Goal: Task Accomplishment & Management: Complete application form

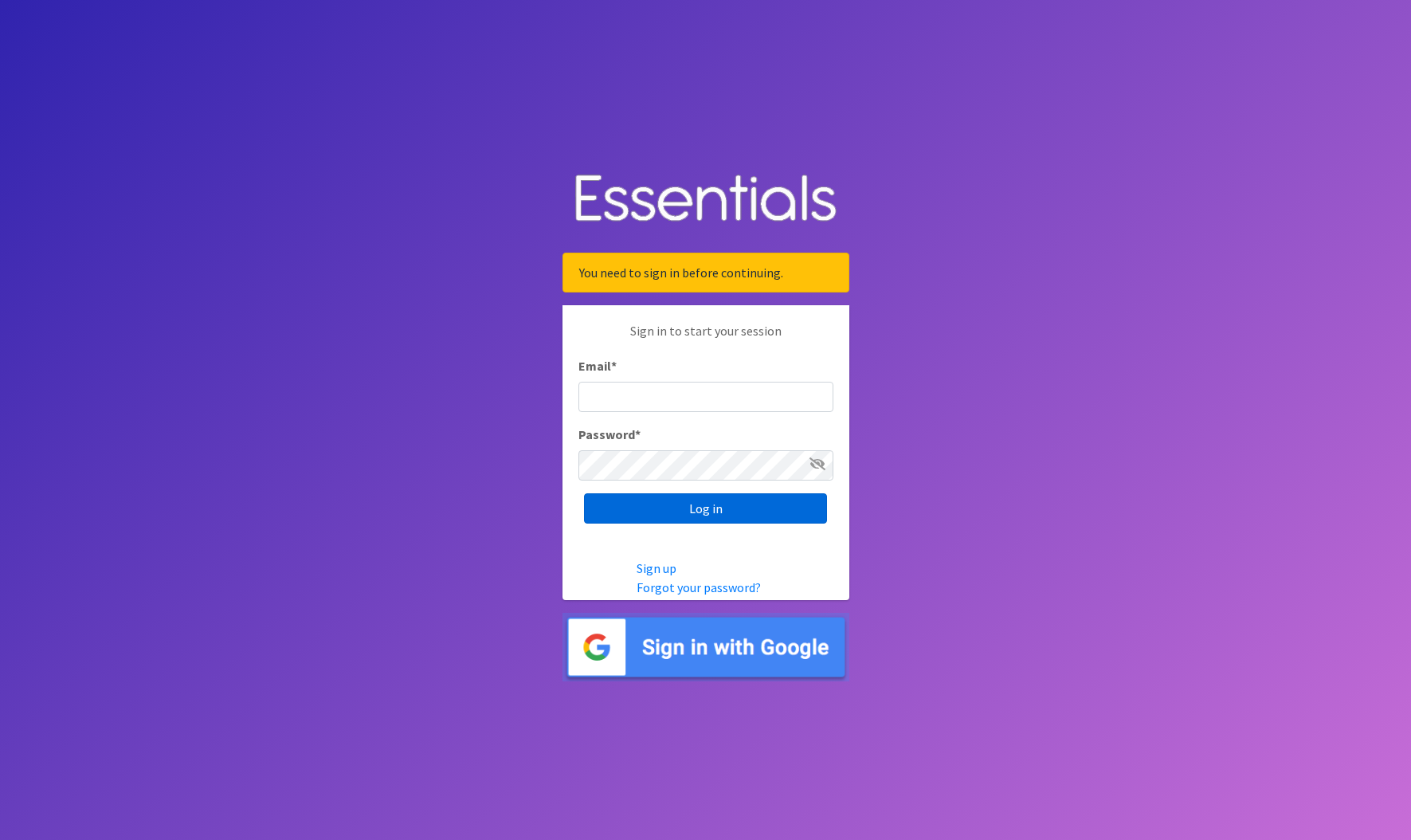
type input "[EMAIL_ADDRESS][DOMAIN_NAME]"
click at [715, 500] on input "Log in" at bounding box center [706, 508] width 243 height 31
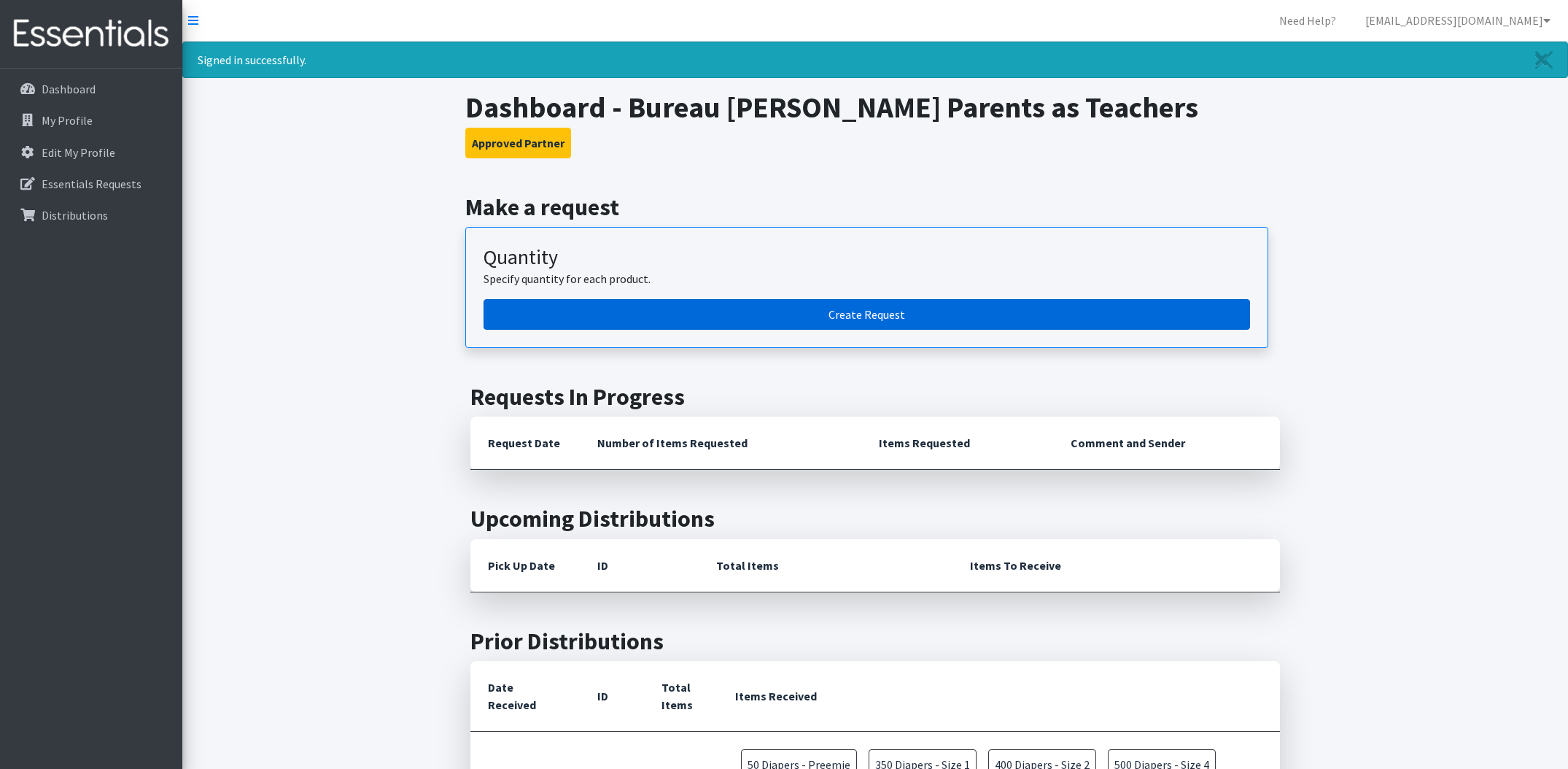
click at [770, 318] on link "Create Request" at bounding box center [866, 314] width 766 height 30
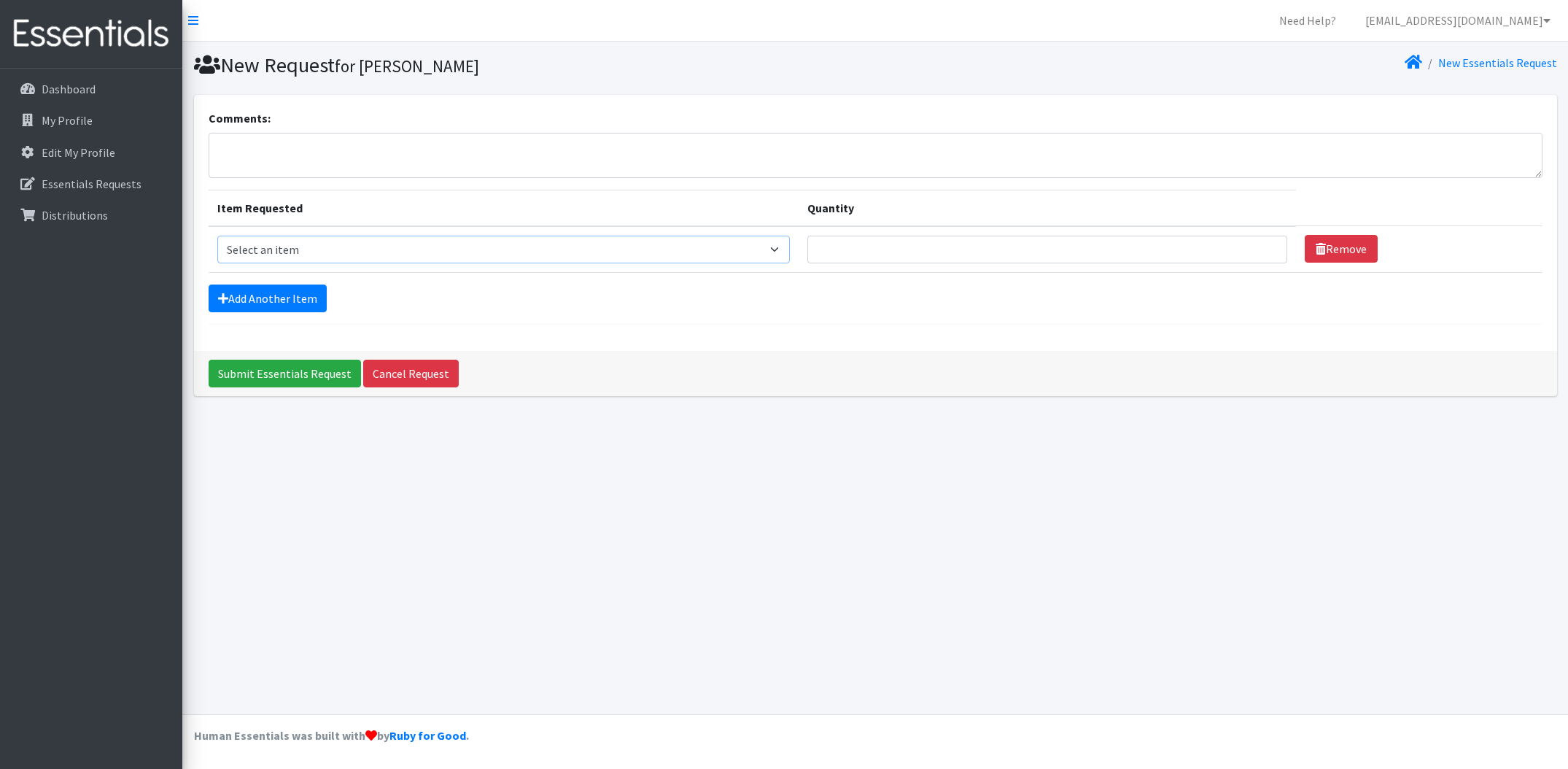
click at [791, 248] on select "Select an item Diapers - Newborn Diapers - Preemie Diapers - Size 1 Diapers - S…" at bounding box center [503, 250] width 574 height 28
select select "94"
click at [217, 236] on select "Select an item Diapers - Newborn Diapers - Preemie Diapers - Size 1 Diapers - S…" at bounding box center [503, 250] width 574 height 28
click at [884, 260] on input "Quantity" at bounding box center [1047, 250] width 480 height 28
type input "100"
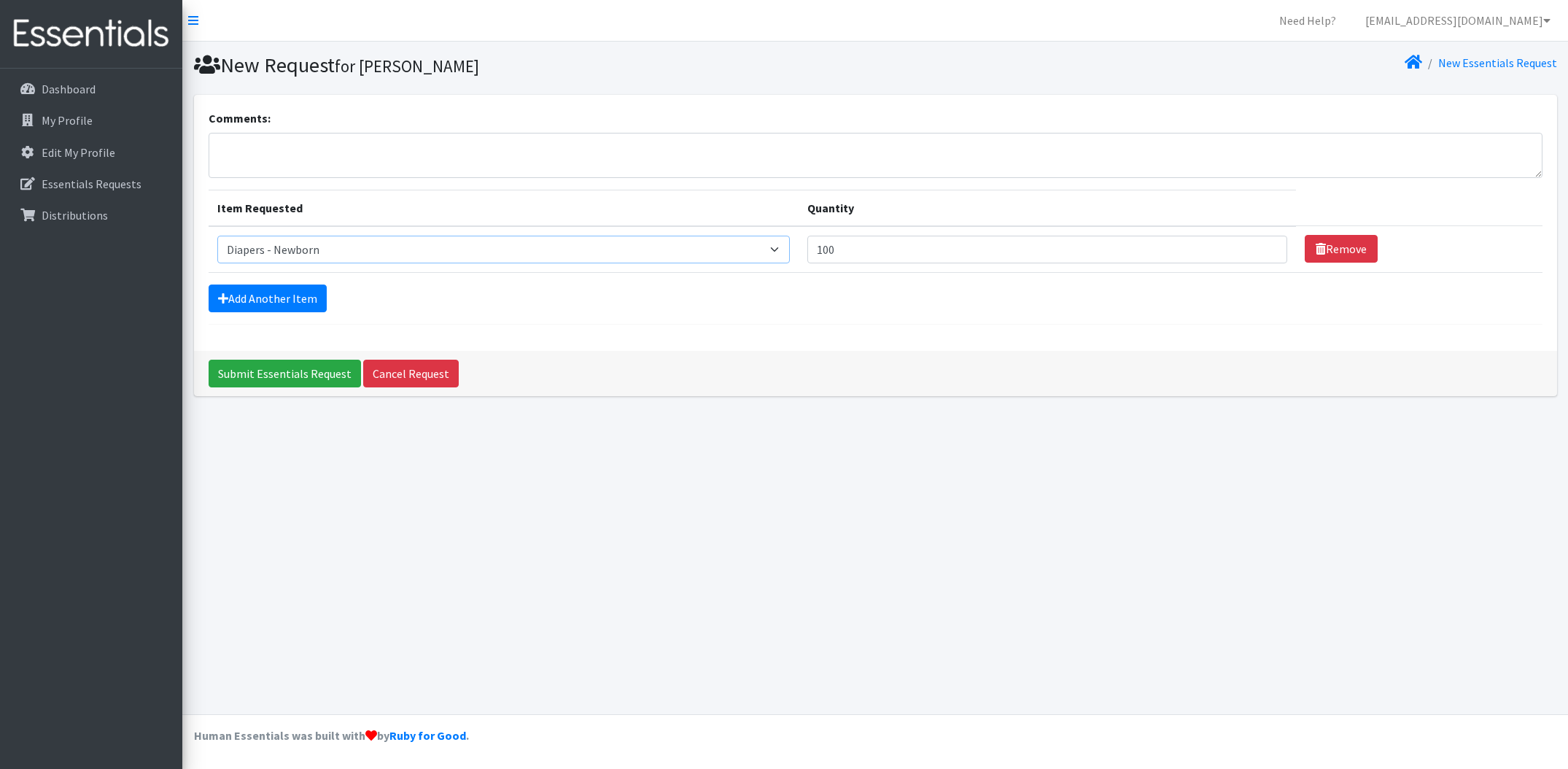
click at [791, 253] on select "Select an item Diapers - Newborn Diapers - Preemie Diapers - Size 1 Diapers - S…" at bounding box center [503, 250] width 574 height 28
select select "95"
click at [217, 236] on select "Select an item Diapers - Newborn Diapers - Preemie Diapers - Size 1 Diapers - S…" at bounding box center [503, 250] width 574 height 28
click at [887, 251] on input "100" at bounding box center [1047, 250] width 480 height 28
type input "1"
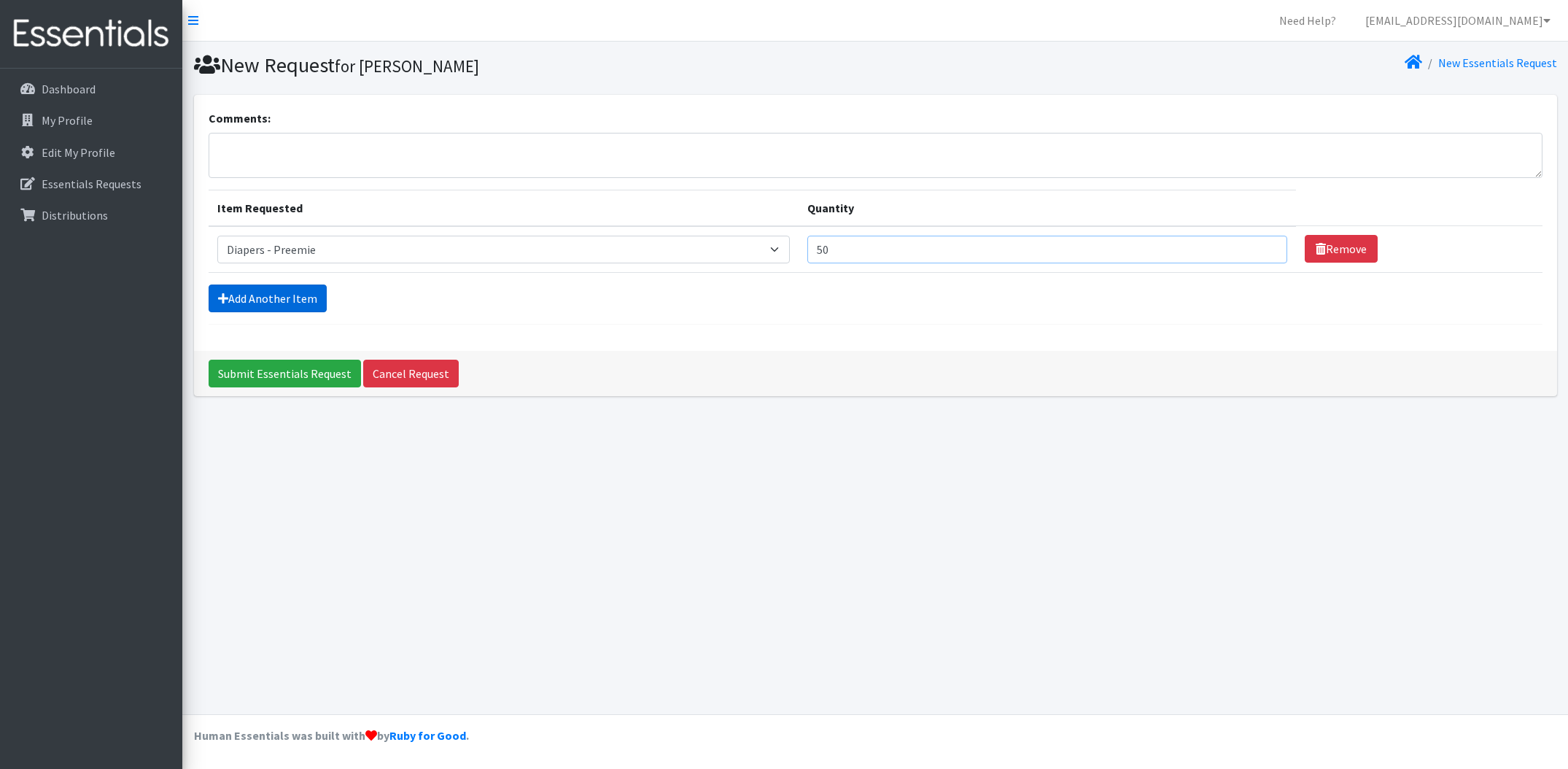
type input "50"
click at [300, 294] on link "Add Another Item" at bounding box center [268, 298] width 118 height 28
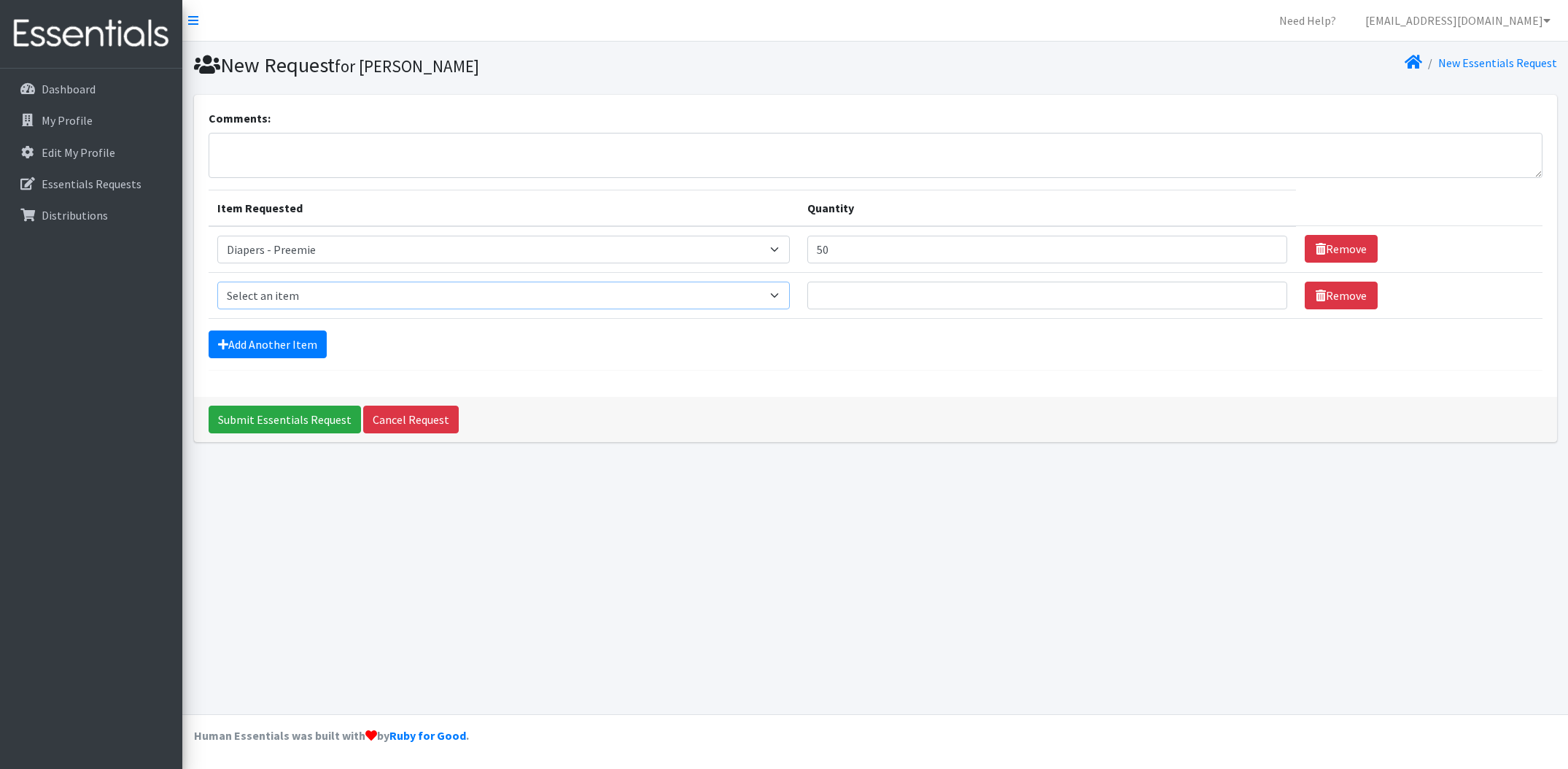
click at [331, 291] on select "Select an item Diapers - Newborn Diapers - Preemie Diapers - Size 1 Diapers - S…" at bounding box center [503, 296] width 574 height 28
select select "94"
click at [217, 282] on select "Select an item Diapers - Newborn Diapers - Preemie Diapers - Size 1 Diapers - S…" at bounding box center [503, 296] width 574 height 28
click at [988, 301] on input "Quantity" at bounding box center [1047, 296] width 480 height 28
type input "200"
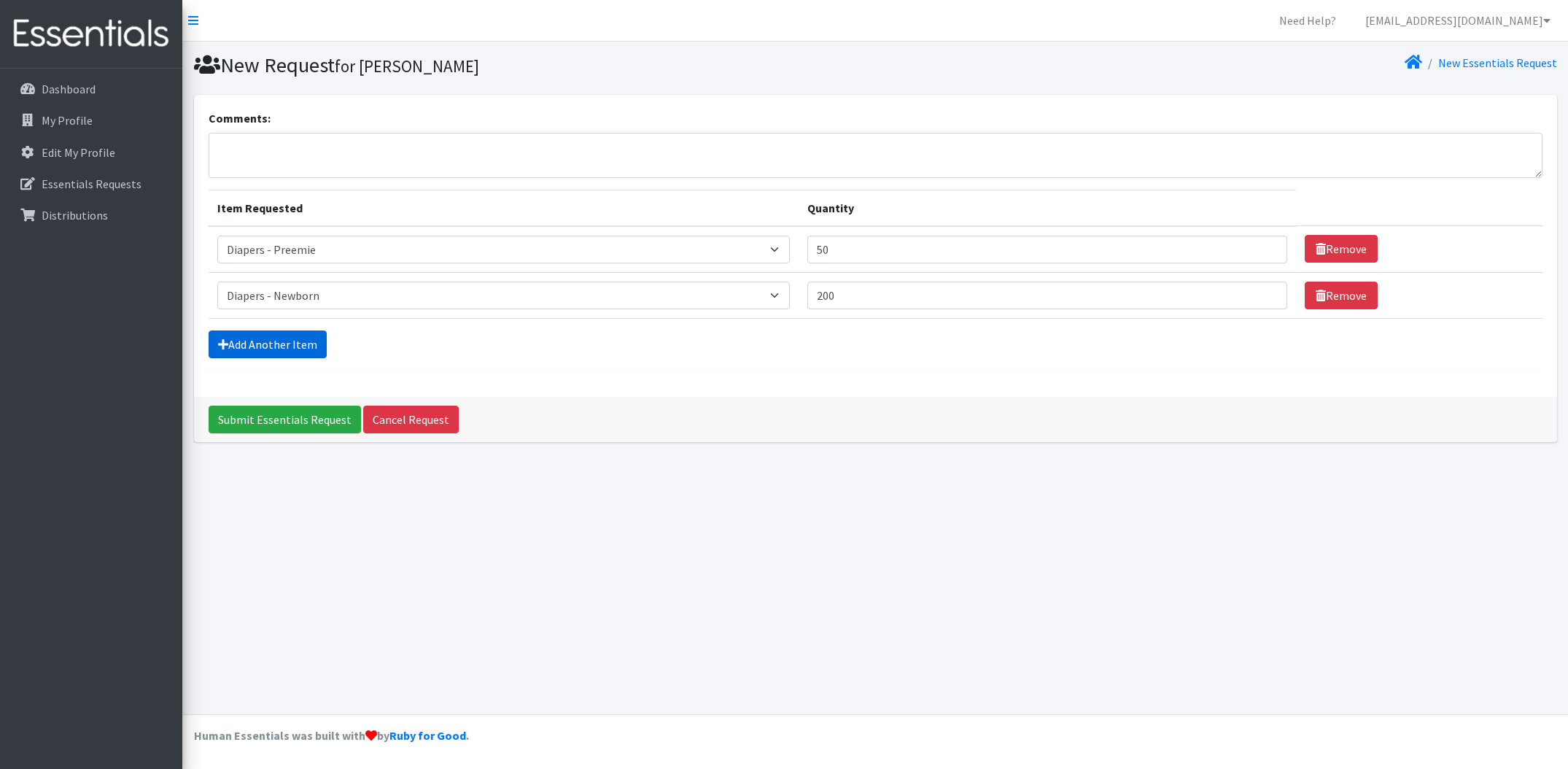
click at [295, 344] on link "Add Another Item" at bounding box center [268, 344] width 118 height 28
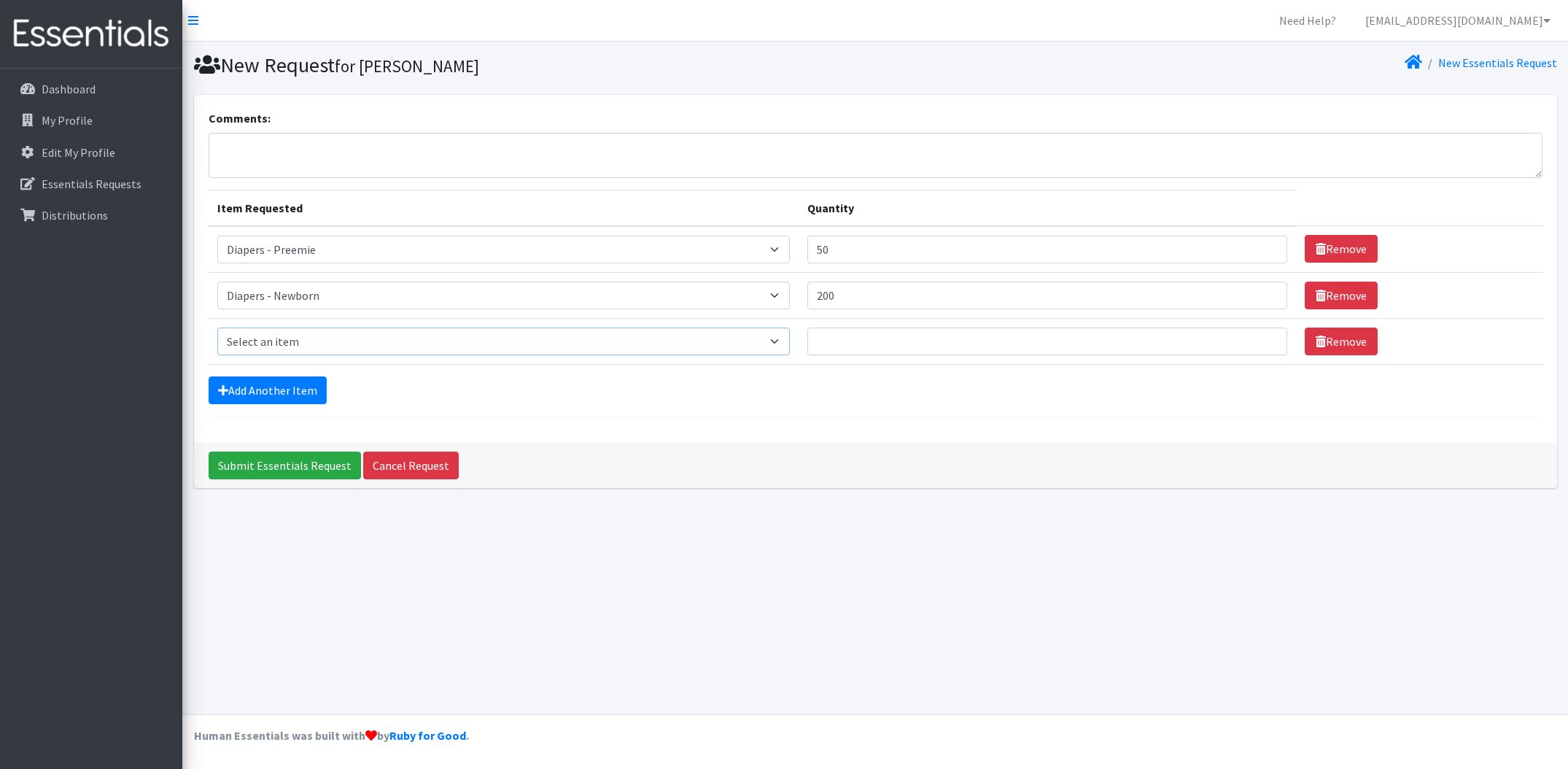
click at [297, 342] on select "Select an item Diapers - Newborn Diapers - Preemie Diapers - Size 1 Diapers - S…" at bounding box center [503, 342] width 574 height 28
select select "96"
click at [217, 328] on select "Select an item Diapers - Newborn Diapers - Preemie Diapers - Size 1 Diapers - S…" at bounding box center [503, 342] width 574 height 28
click at [929, 335] on input "Quantity" at bounding box center [1047, 342] width 480 height 28
type input "200"
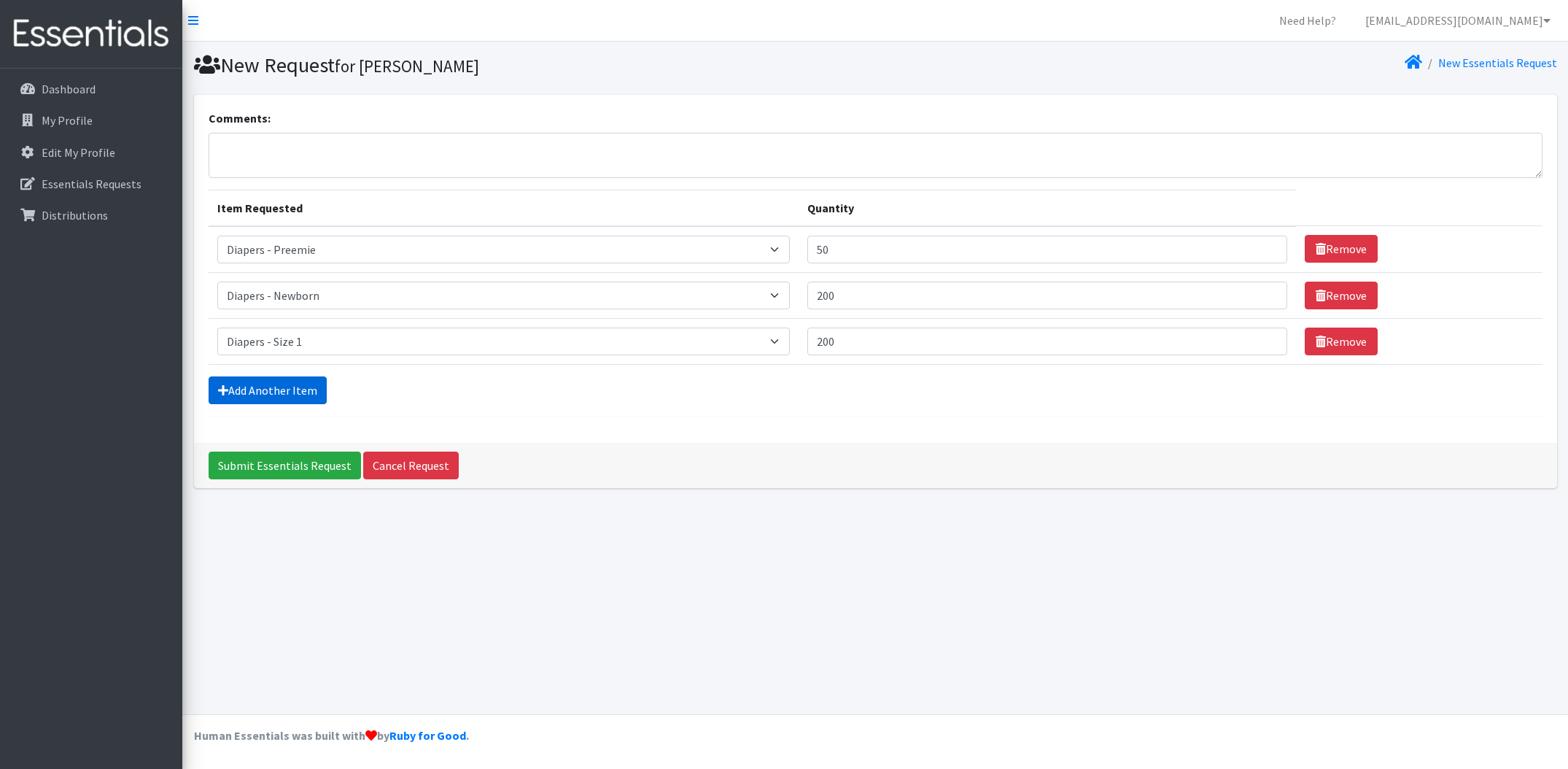
click at [284, 397] on link "Add Another Item" at bounding box center [268, 391] width 118 height 28
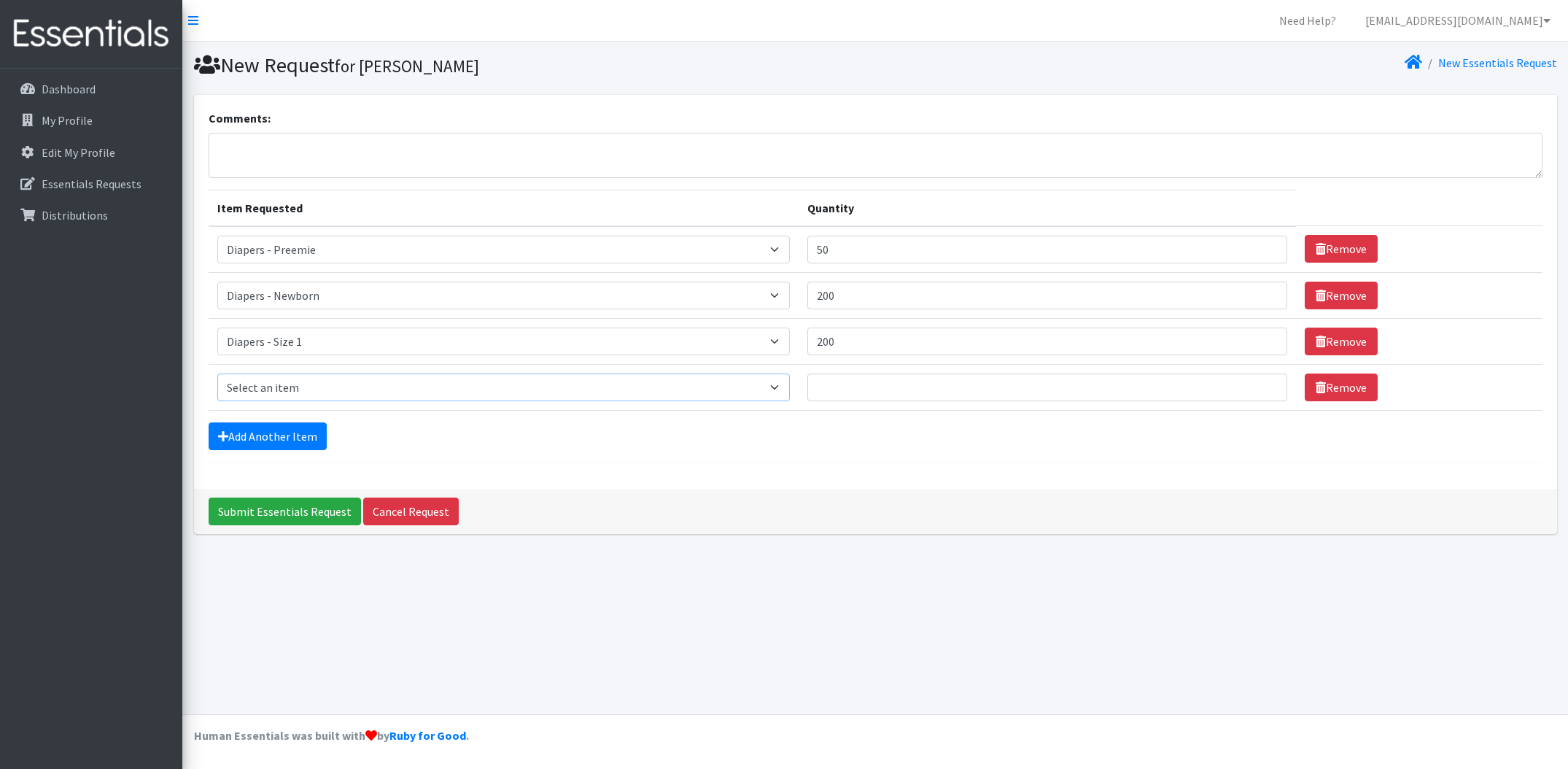
click at [297, 385] on select "Select an item Diapers - Newborn Diapers - Preemie Diapers - Size 1 Diapers - S…" at bounding box center [503, 388] width 574 height 28
select select "97"
click at [217, 374] on select "Select an item Diapers - Newborn Diapers - Preemie Diapers - Size 1 Diapers - S…" at bounding box center [503, 388] width 574 height 28
click at [907, 398] on input "Quantity" at bounding box center [1047, 388] width 480 height 28
type input "200"
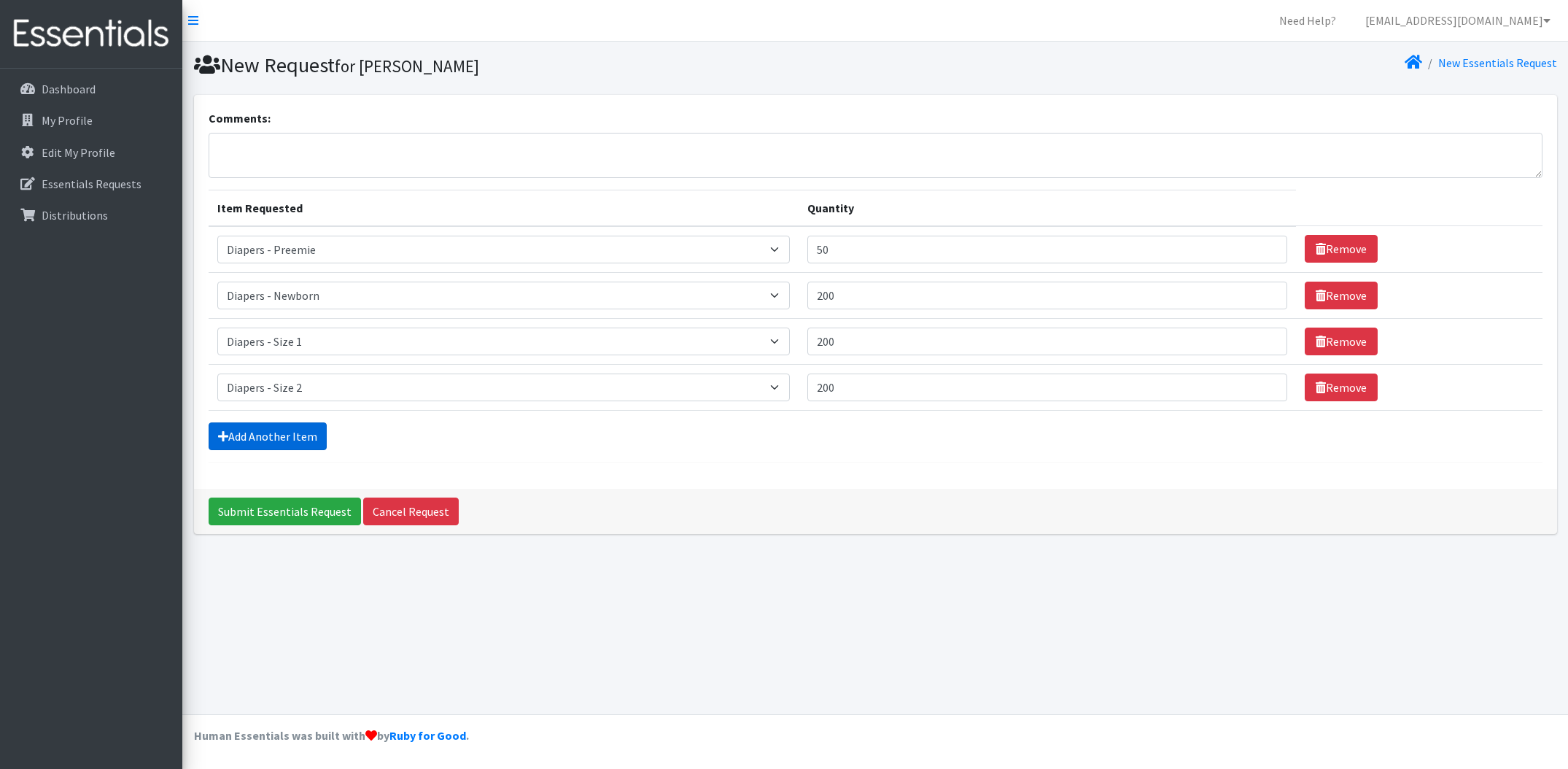
click at [286, 442] on link "Add Another Item" at bounding box center [268, 437] width 118 height 28
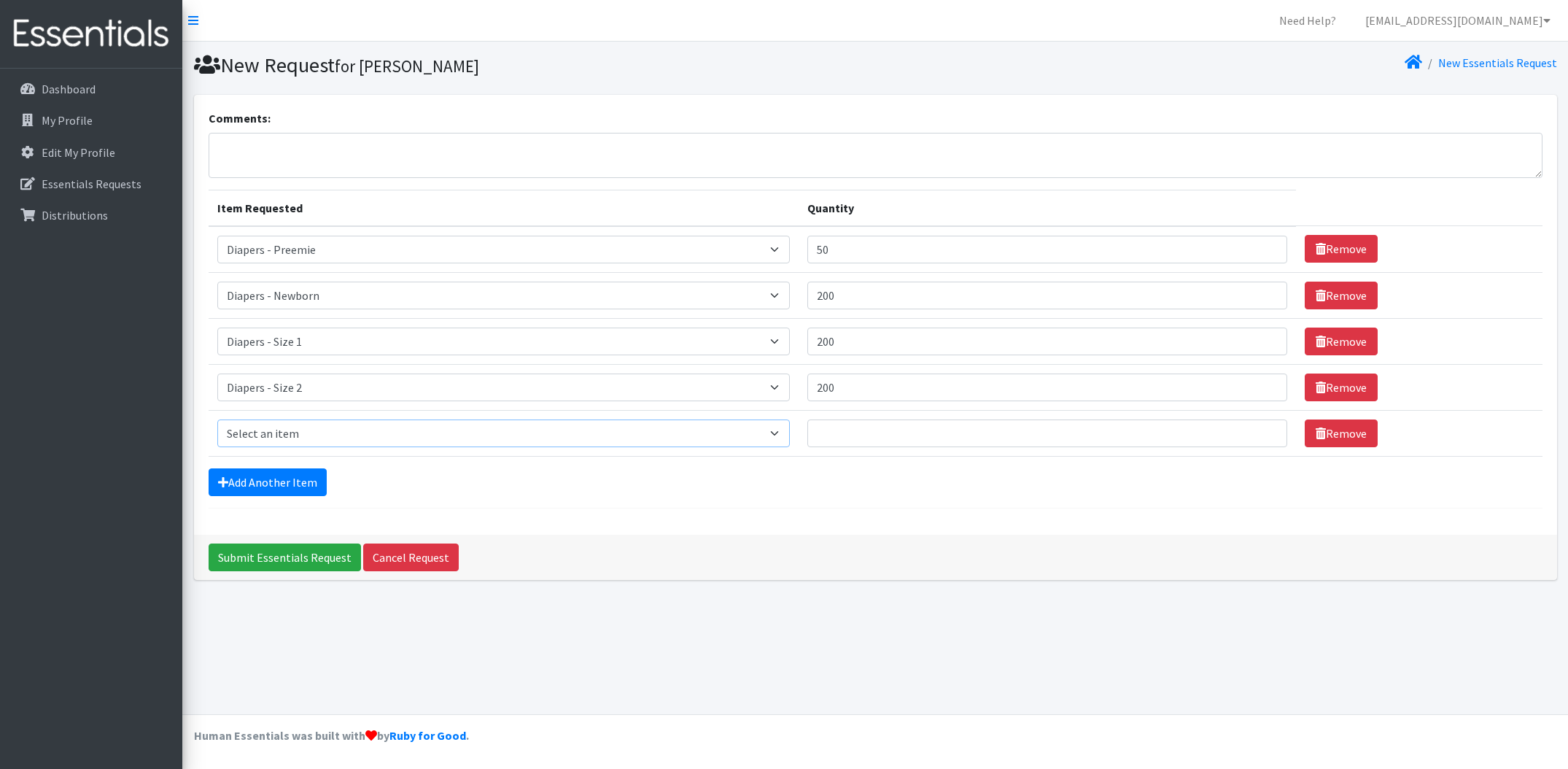
click at [289, 441] on select "Select an item Diapers - Newborn Diapers - Preemie Diapers - Size 1 Diapers - S…" at bounding box center [503, 434] width 574 height 28
select select "98"
click at [217, 420] on select "Select an item Diapers - Newborn Diapers - Preemie Diapers - Size 1 Diapers - S…" at bounding box center [503, 434] width 574 height 28
click at [909, 435] on input "Quantity" at bounding box center [1047, 434] width 480 height 28
type input "200"
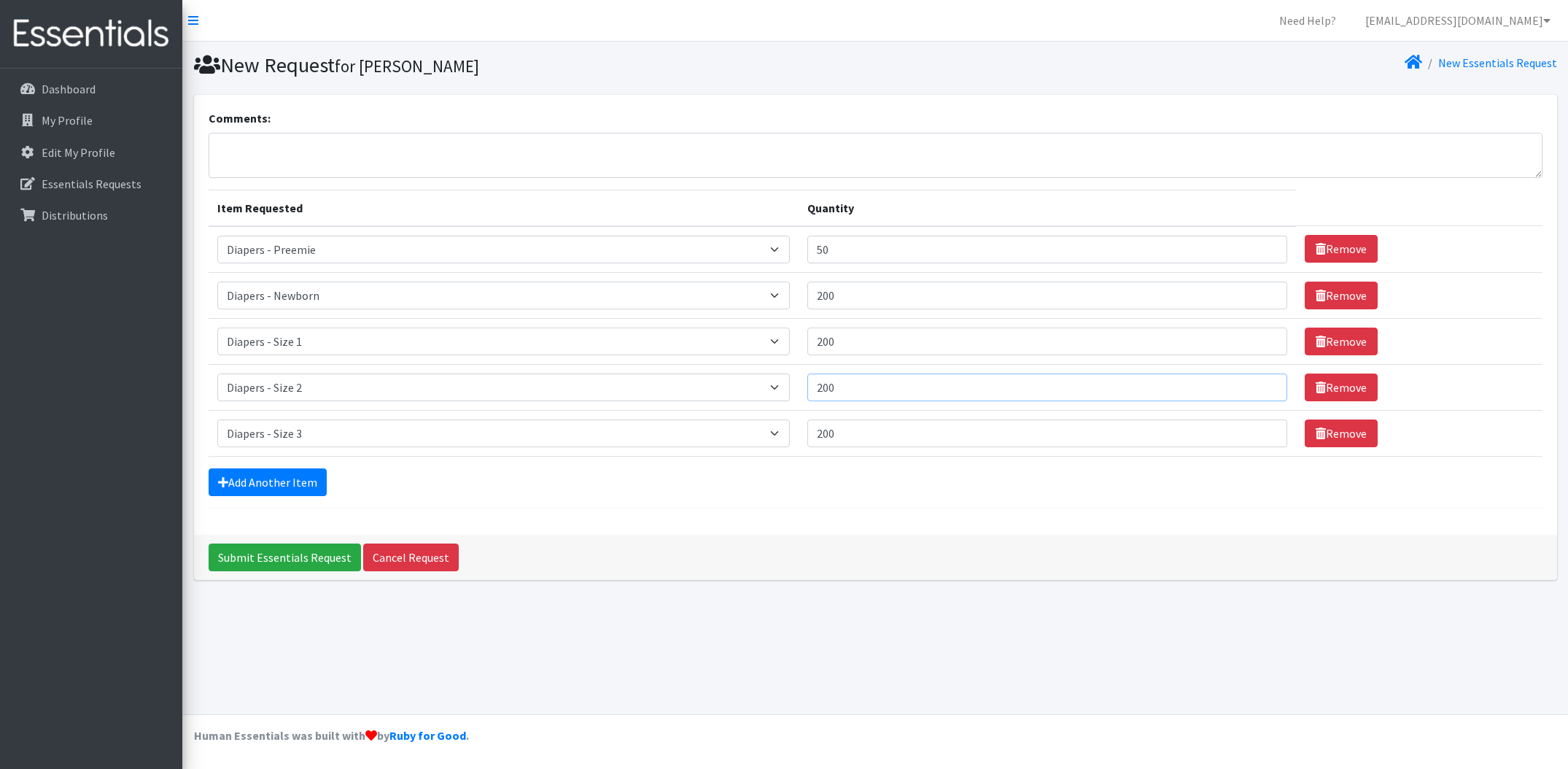
click at [864, 390] on input "200" at bounding box center [1047, 388] width 480 height 28
type input "300"
click at [273, 476] on link "Add Another Item" at bounding box center [268, 483] width 118 height 28
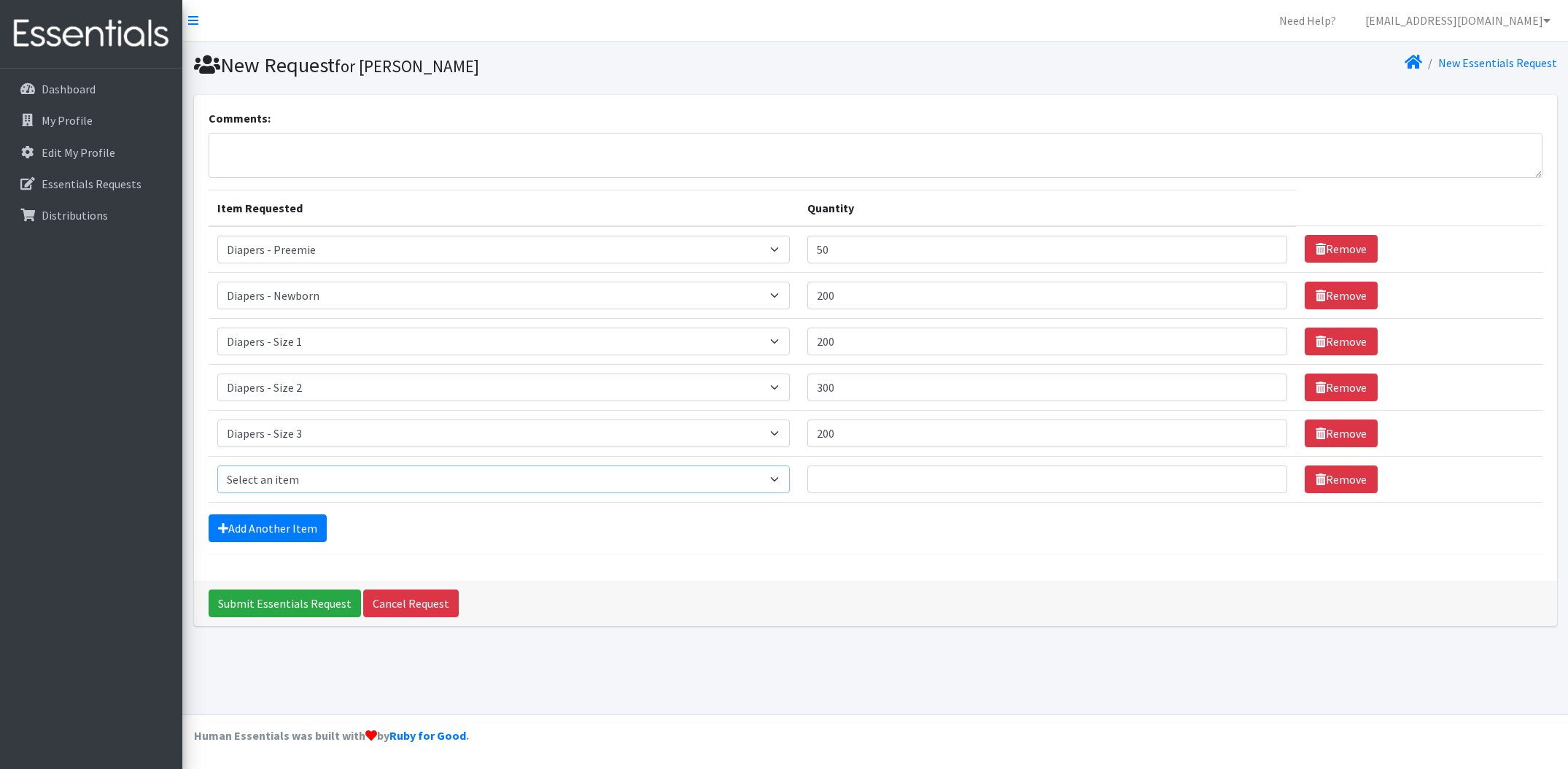
click at [300, 479] on select "Select an item Diapers - Newborn Diapers - Preemie Diapers - Size 1 Diapers - S…" at bounding box center [503, 479] width 574 height 28
select select "73"
click at [217, 465] on select "Select an item Diapers - Newborn Diapers - Preemie Diapers - Size 1 Diapers - S…" at bounding box center [503, 479] width 574 height 28
click at [957, 481] on input "Quantity" at bounding box center [1047, 479] width 480 height 28
type input "500"
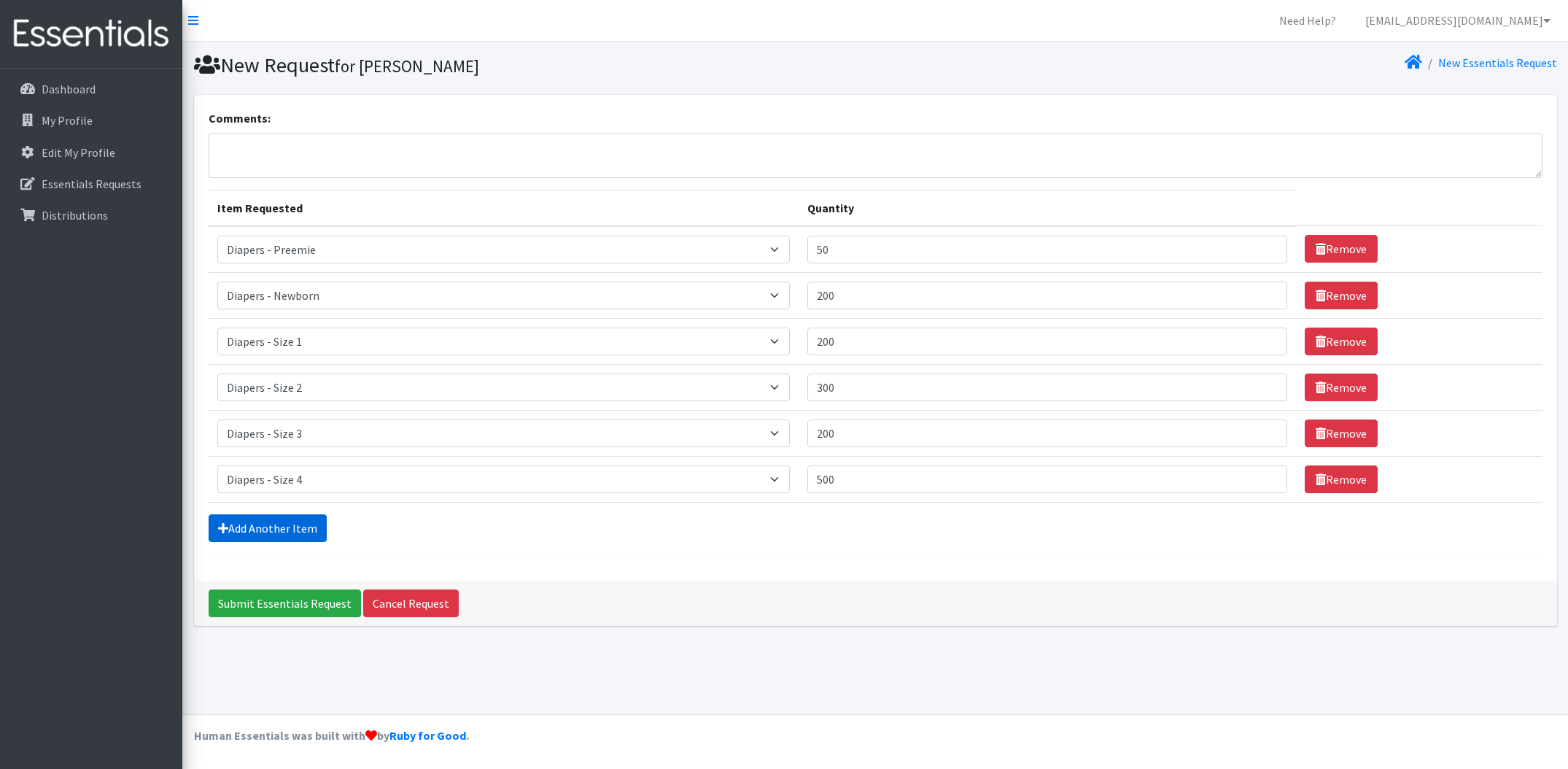
click at [302, 531] on link "Add Another Item" at bounding box center [268, 528] width 118 height 28
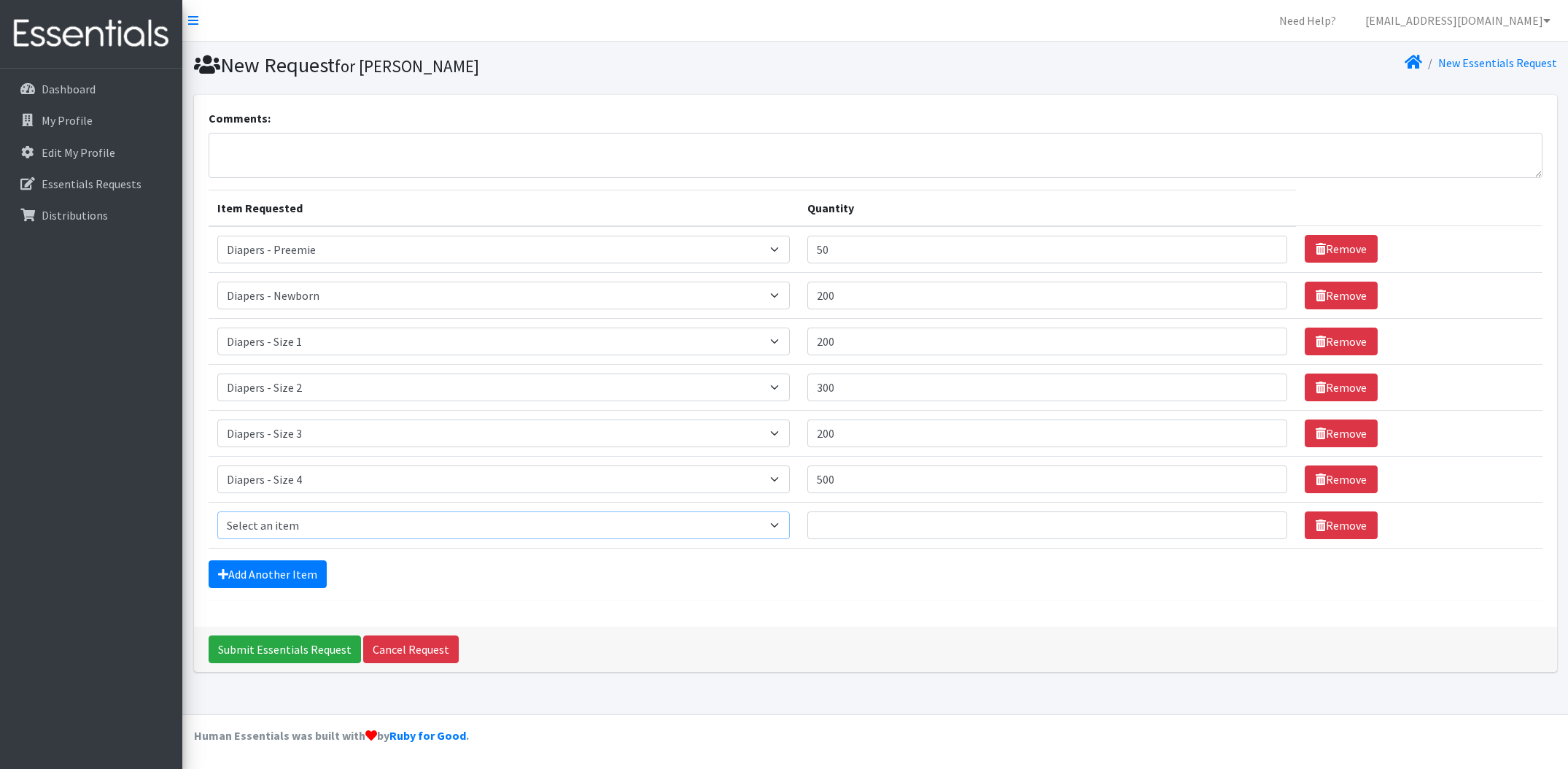
click at [306, 528] on select "Select an item Diapers - Newborn Diapers - Preemie Diapers - Size 1 Diapers - S…" at bounding box center [503, 525] width 574 height 28
select select "74"
click at [217, 511] on select "Select an item Diapers - Newborn Diapers - Preemie Diapers - Size 1 Diapers - S…" at bounding box center [503, 525] width 574 height 28
click at [959, 528] on input "Quantity" at bounding box center [1047, 525] width 480 height 28
click at [280, 572] on link "Add Another Item" at bounding box center [268, 574] width 118 height 28
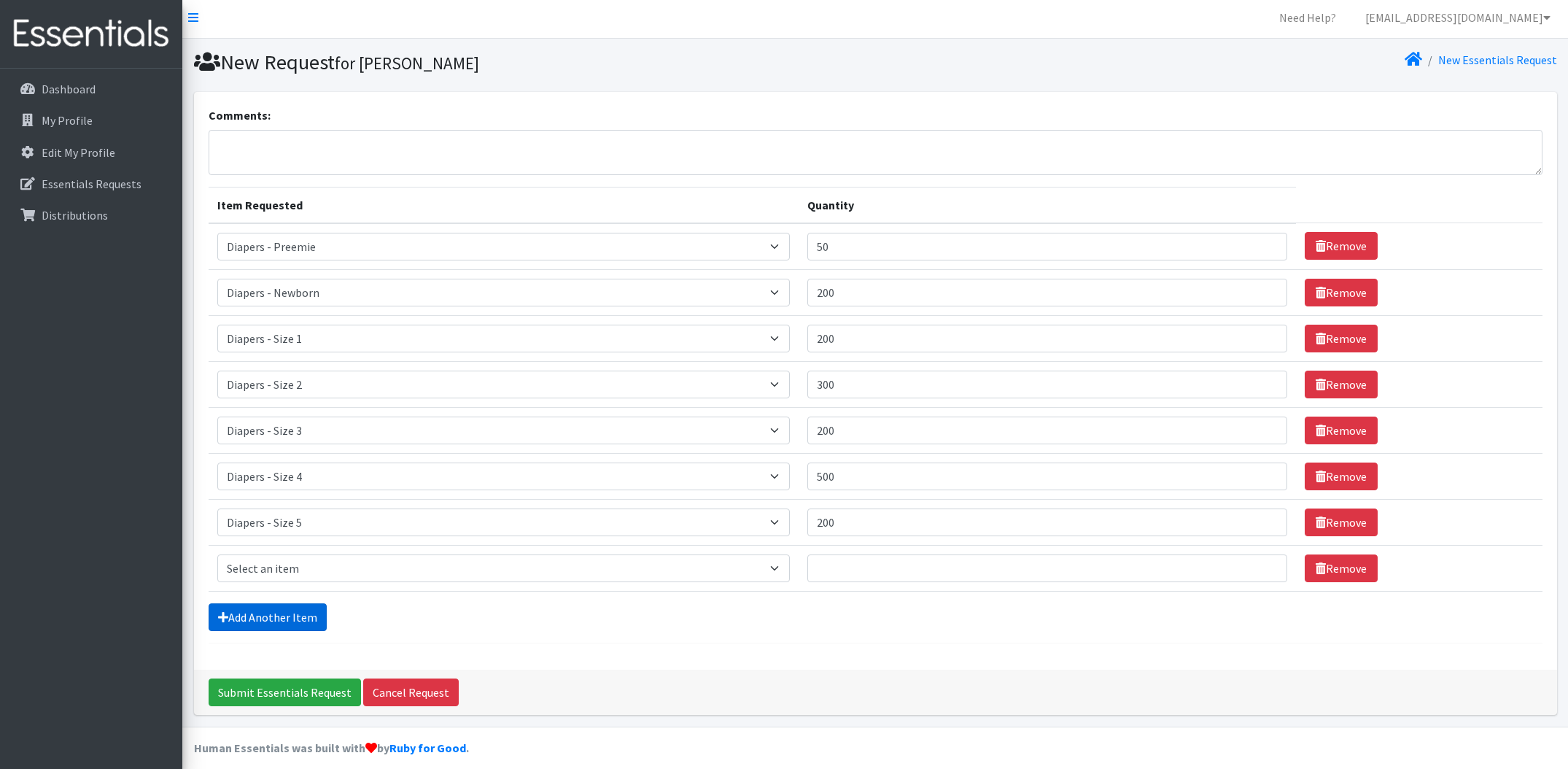
scroll to position [15, 0]
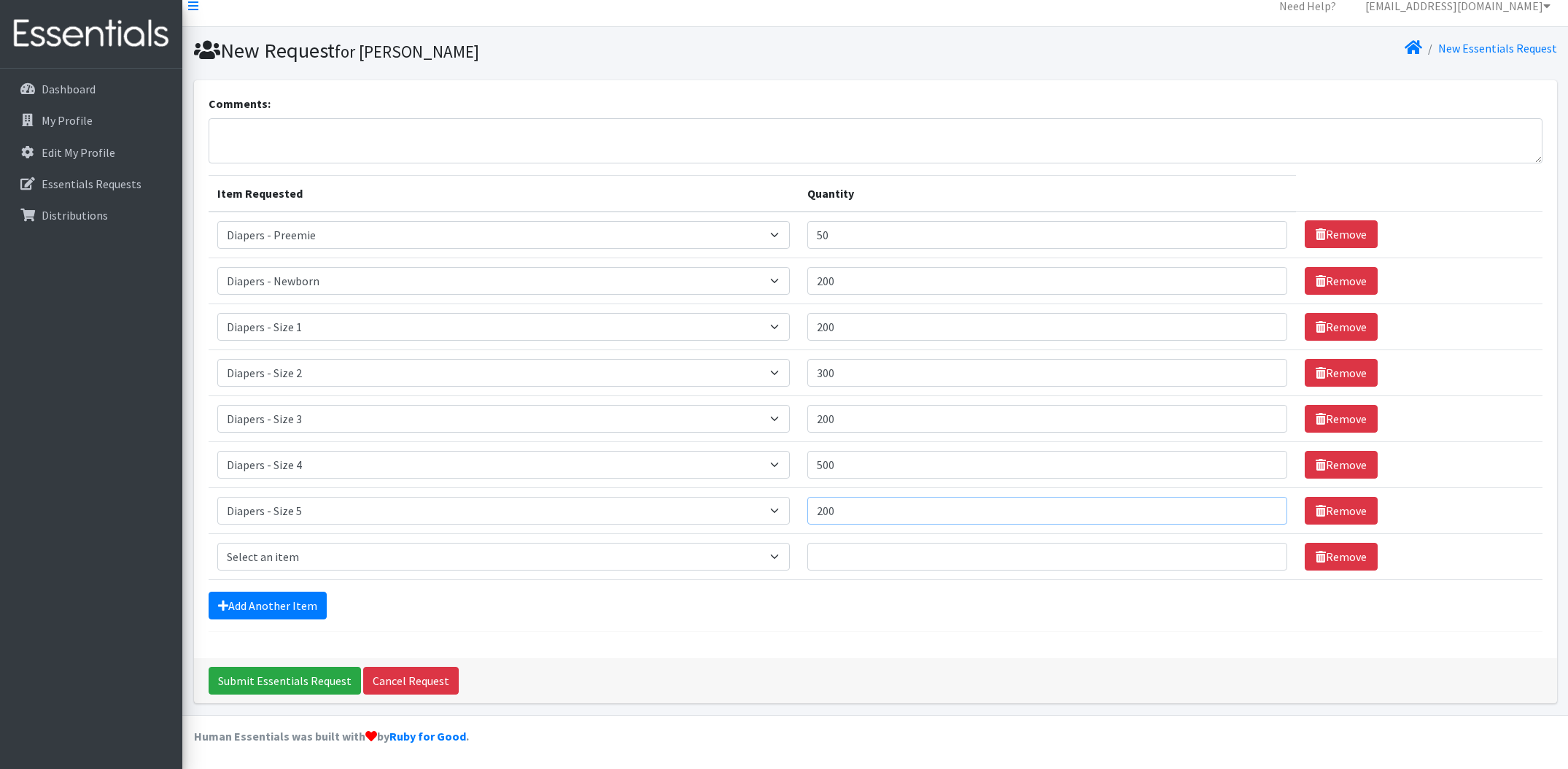
click at [866, 513] on input "200" at bounding box center [1047, 511] width 480 height 28
type input "300"
click at [654, 553] on select "Select an item Diapers - Newborn Diapers - Preemie Diapers - Size 1 Diapers - S…" at bounding box center [503, 557] width 574 height 28
select select "75"
click at [217, 543] on select "Select an item Diapers - Newborn Diapers - Preemie Diapers - Size 1 Diapers - S…" at bounding box center [503, 557] width 574 height 28
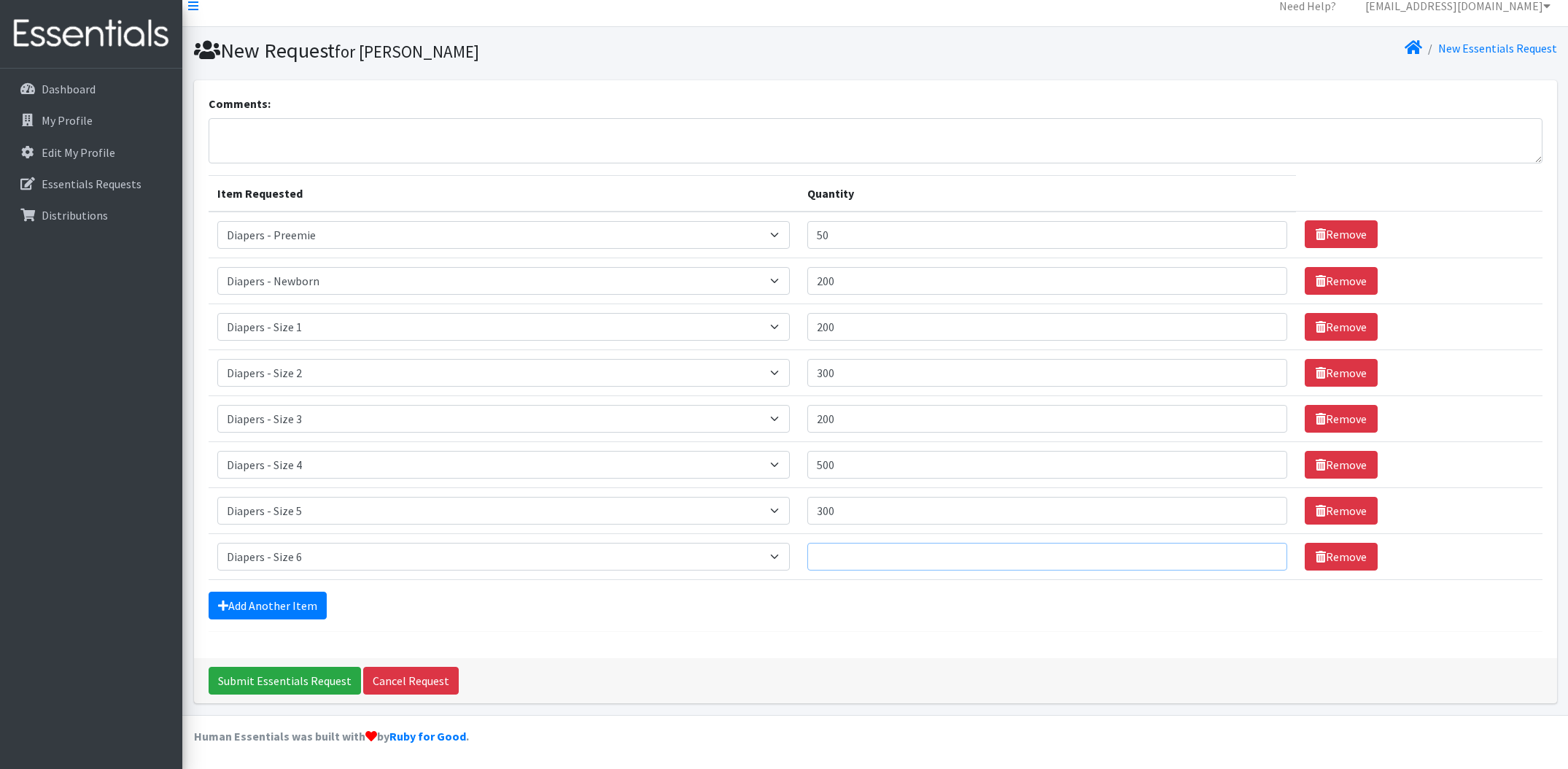
click at [907, 551] on input "Quantity" at bounding box center [1047, 557] width 480 height 28
type input "200"
click at [279, 599] on link "Add Another Item" at bounding box center [268, 606] width 118 height 28
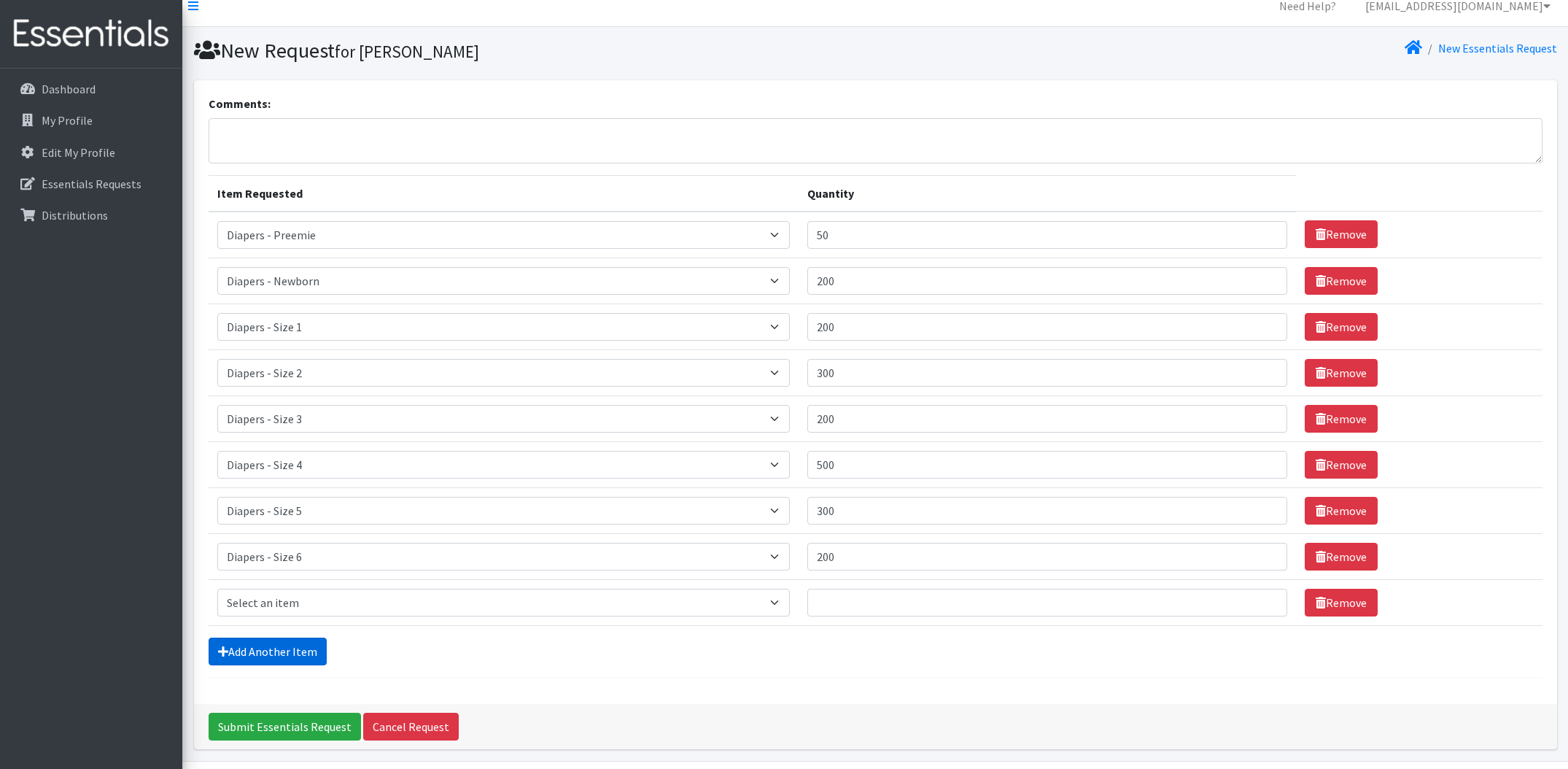
scroll to position [61, 0]
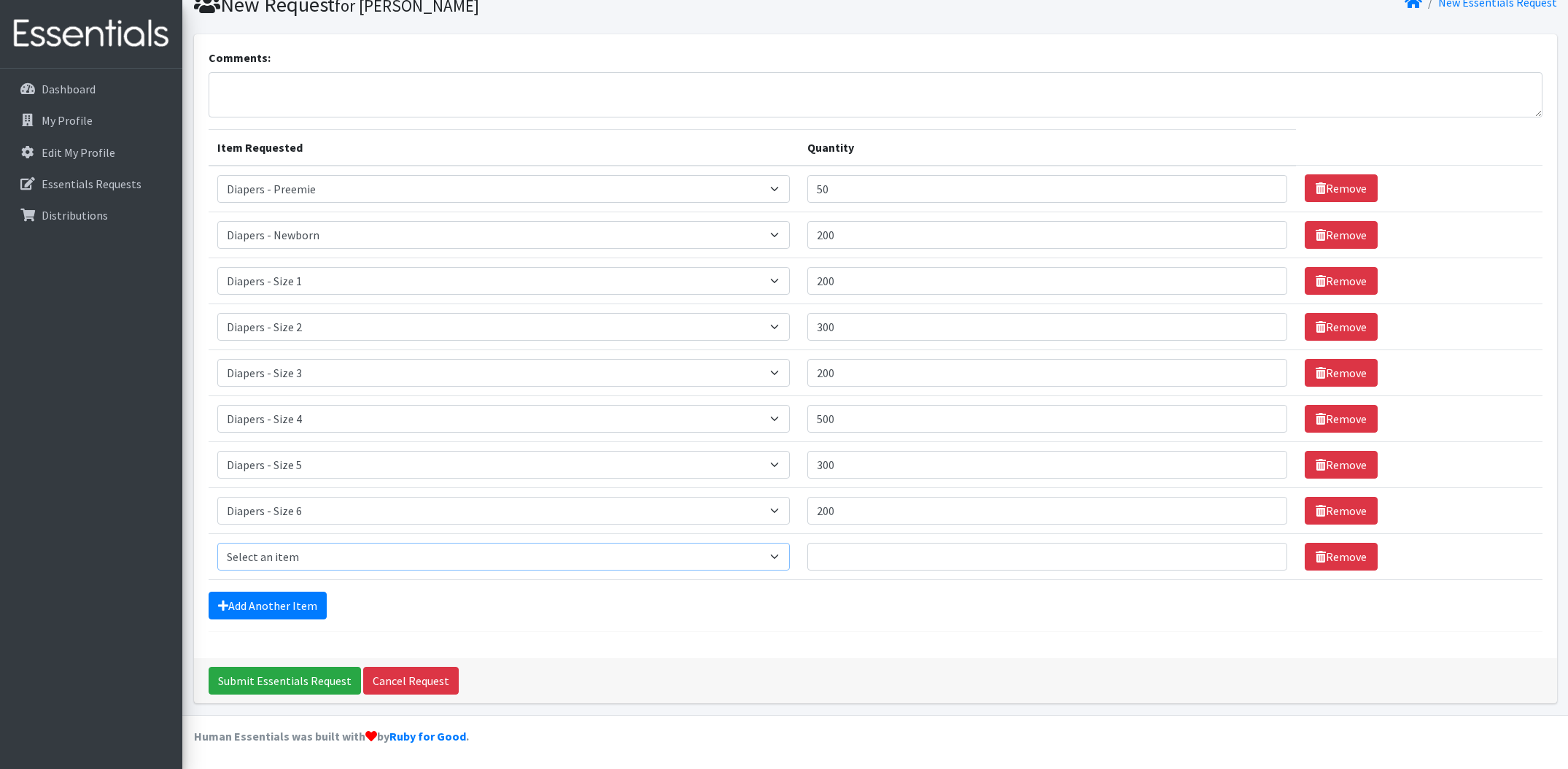
click at [477, 550] on select "Select an item Diapers - Newborn Diapers - Preemie Diapers - Size 1 Diapers - S…" at bounding box center [503, 557] width 574 height 28
select select "87"
click at [217, 543] on select "Select an item Diapers - Newborn Diapers - Preemie Diapers - Size 1 Diapers - S…" at bounding box center [503, 557] width 574 height 28
click at [895, 560] on input "Quantity" at bounding box center [1047, 557] width 480 height 28
type input "2"
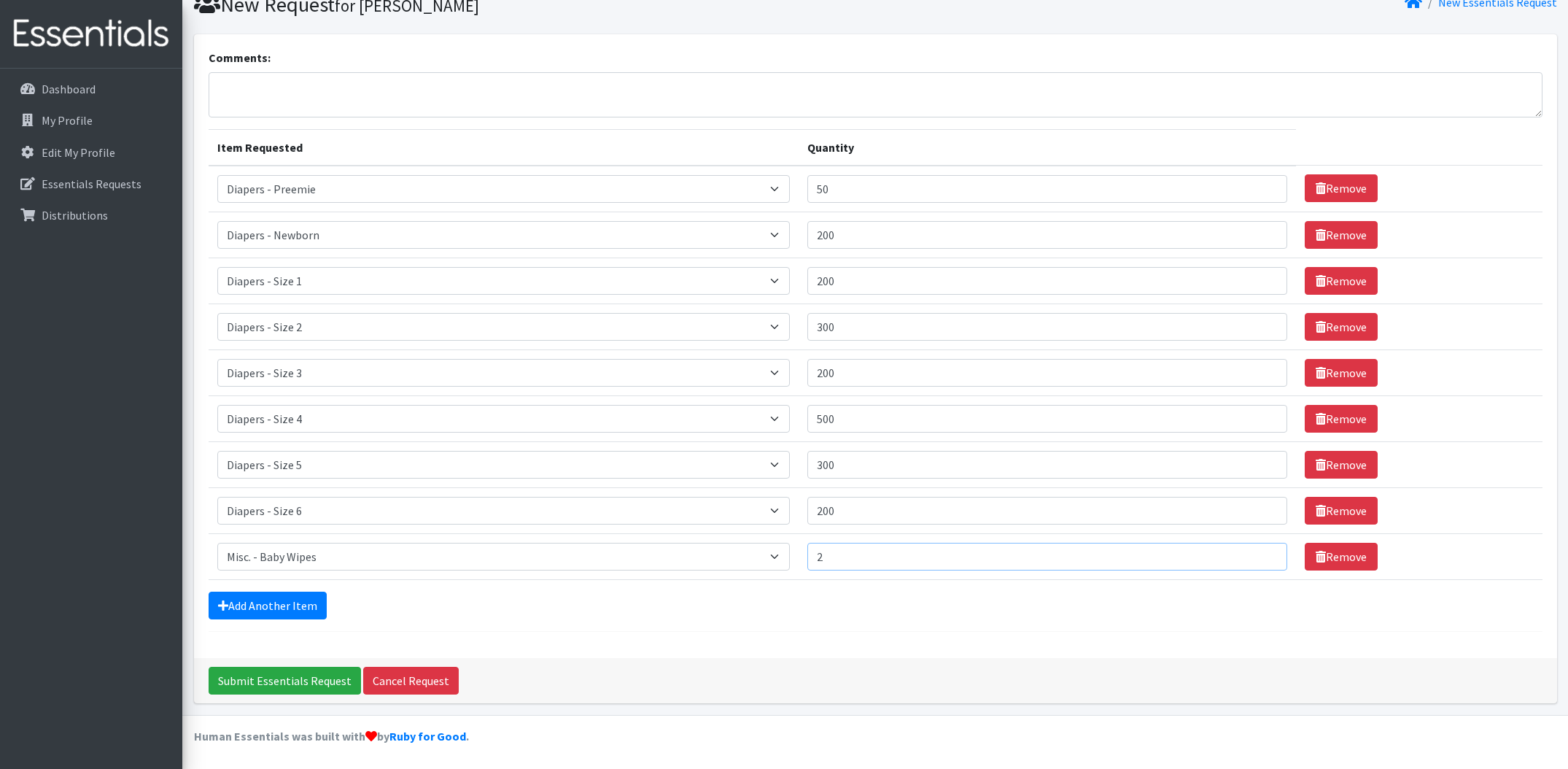
click at [1251, 561] on input "2" at bounding box center [1047, 557] width 480 height 28
click at [1172, 556] on input "2" at bounding box center [1047, 557] width 480 height 28
type input "3"
click at [226, 599] on icon at bounding box center [223, 605] width 10 height 12
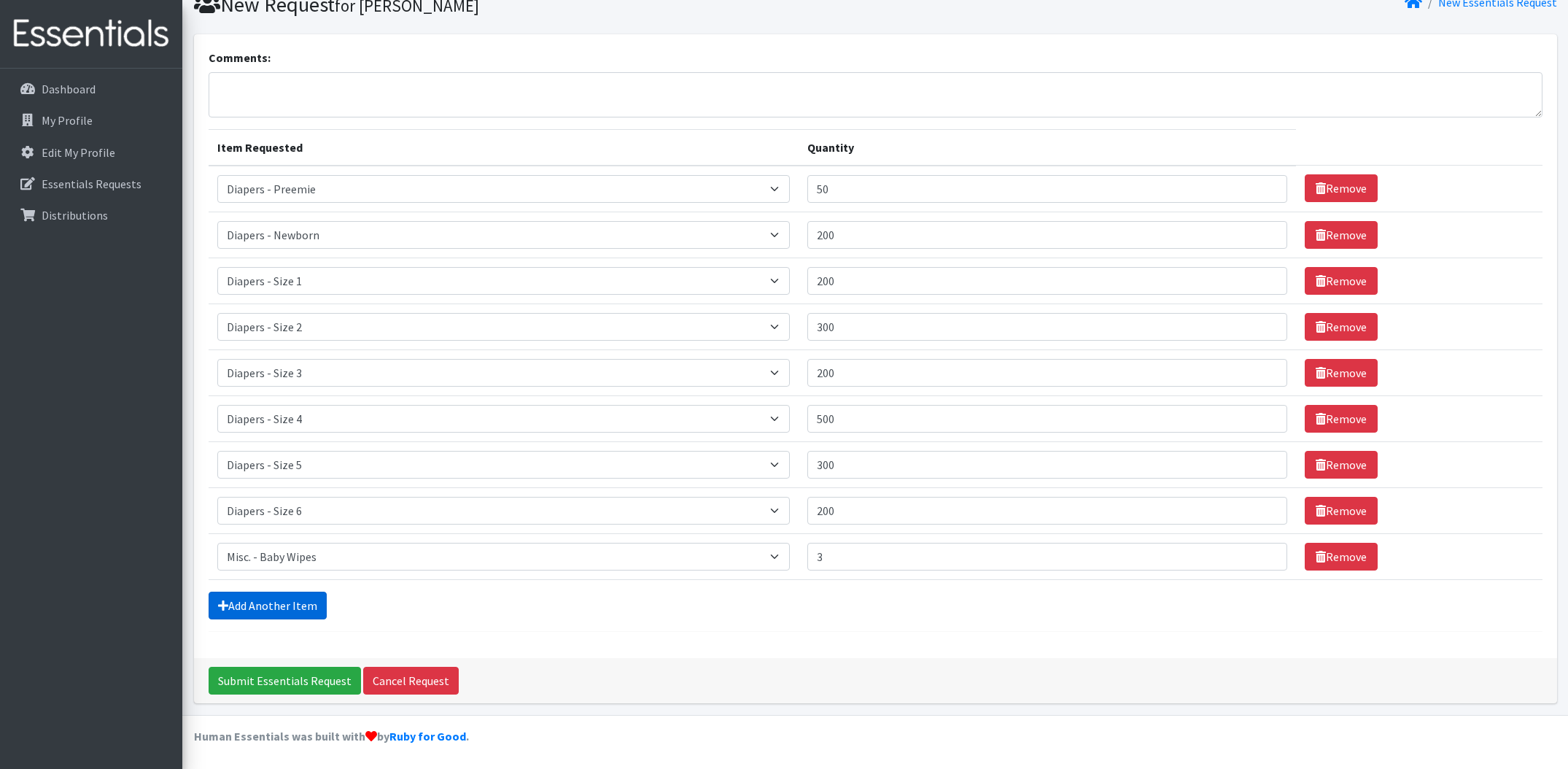
click at [289, 606] on link "Add Another Item" at bounding box center [268, 606] width 118 height 28
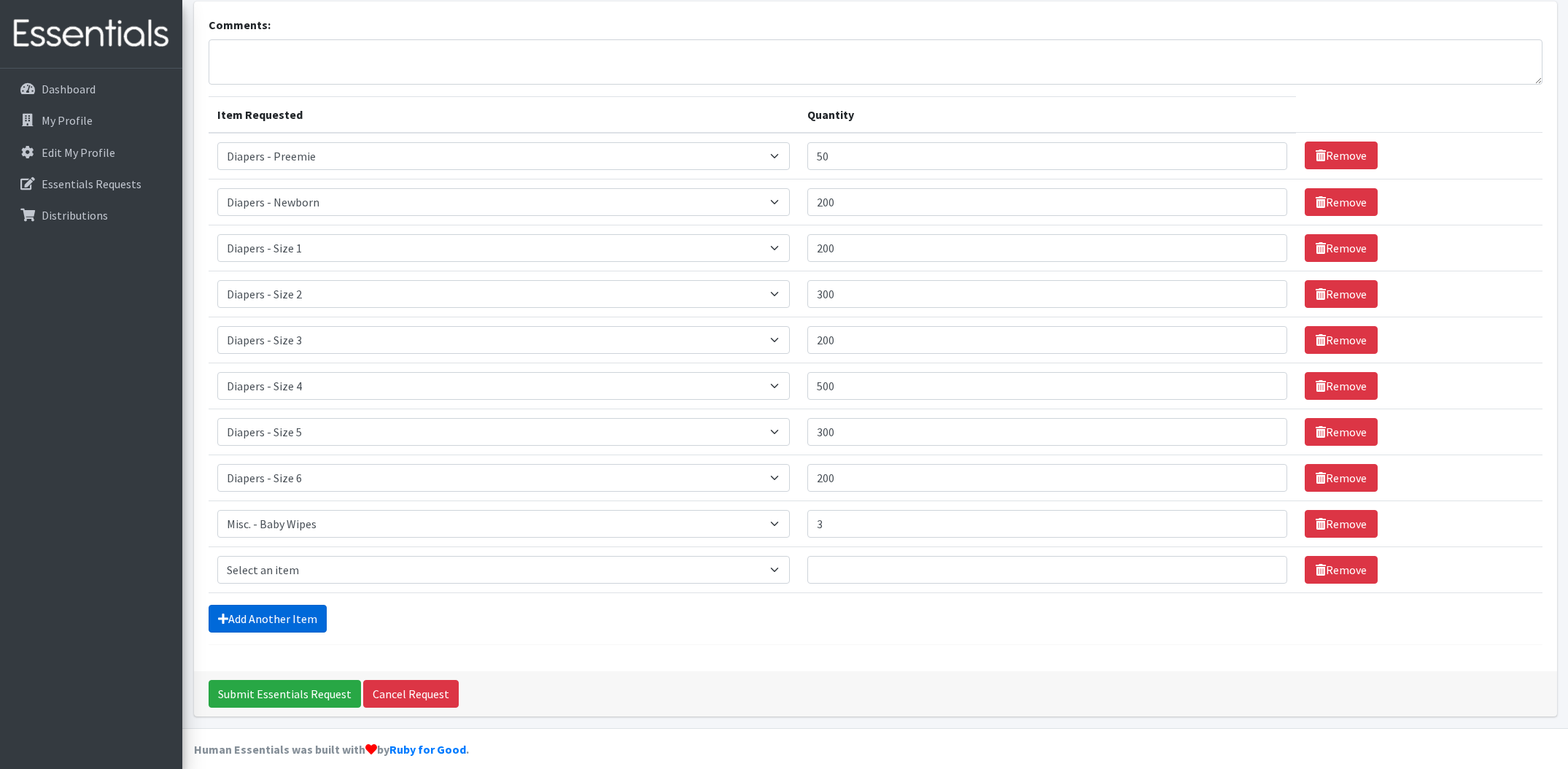
scroll to position [107, 0]
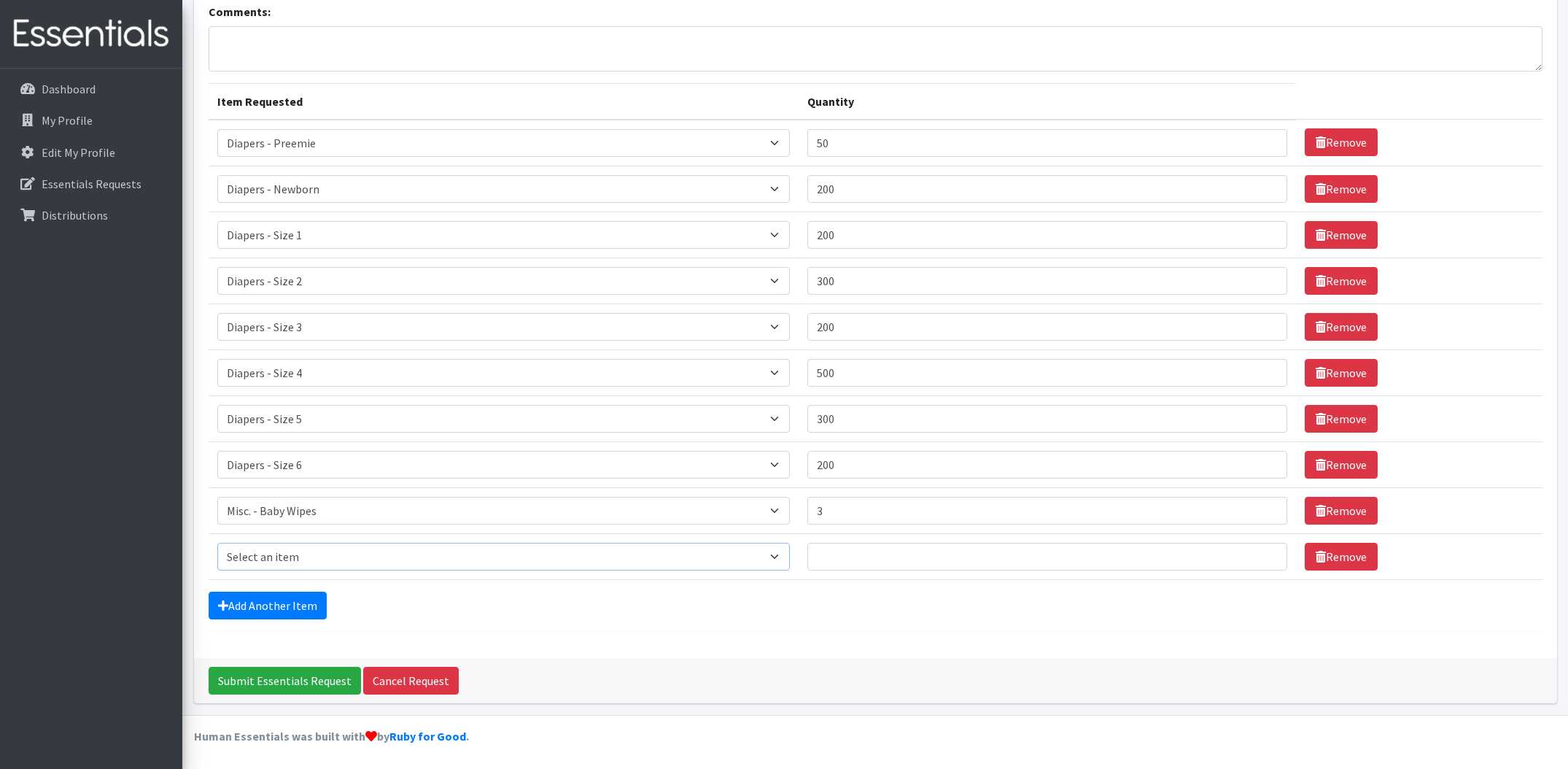
click at [337, 550] on select "Select an item Diapers - Newborn Diapers - Preemie Diapers - Size 1 Diapers - S…" at bounding box center [503, 557] width 574 height 28
select select "15145"
click at [217, 543] on select "Select an item Diapers - Newborn Diapers - Preemie Diapers - Size 1 Diapers - S…" at bounding box center [503, 557] width 574 height 28
click at [867, 550] on input "Quantity" at bounding box center [1047, 557] width 480 height 28
type input "10"
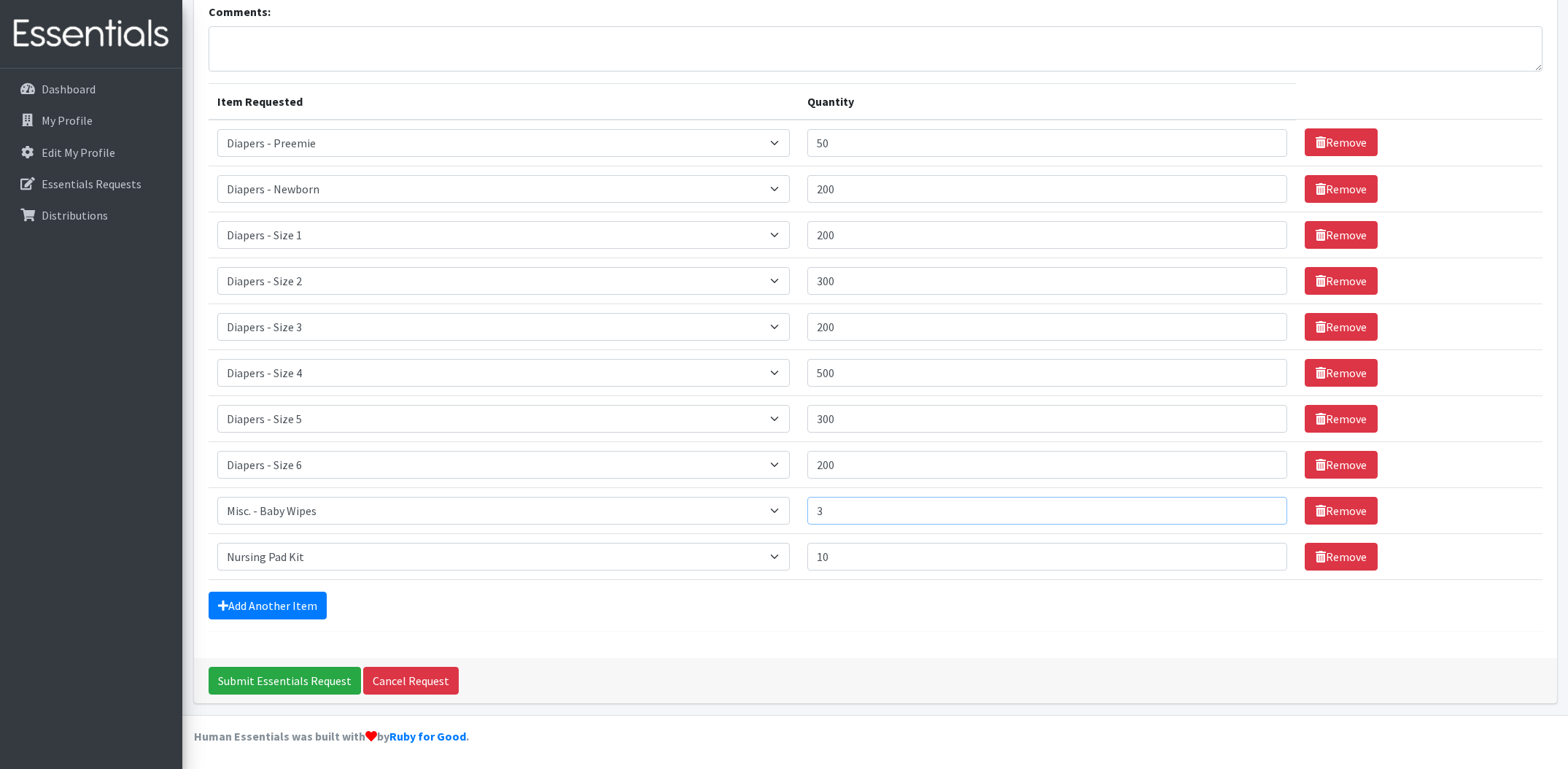
click at [897, 511] on input "3" at bounding box center [1047, 511] width 480 height 28
type input "2"
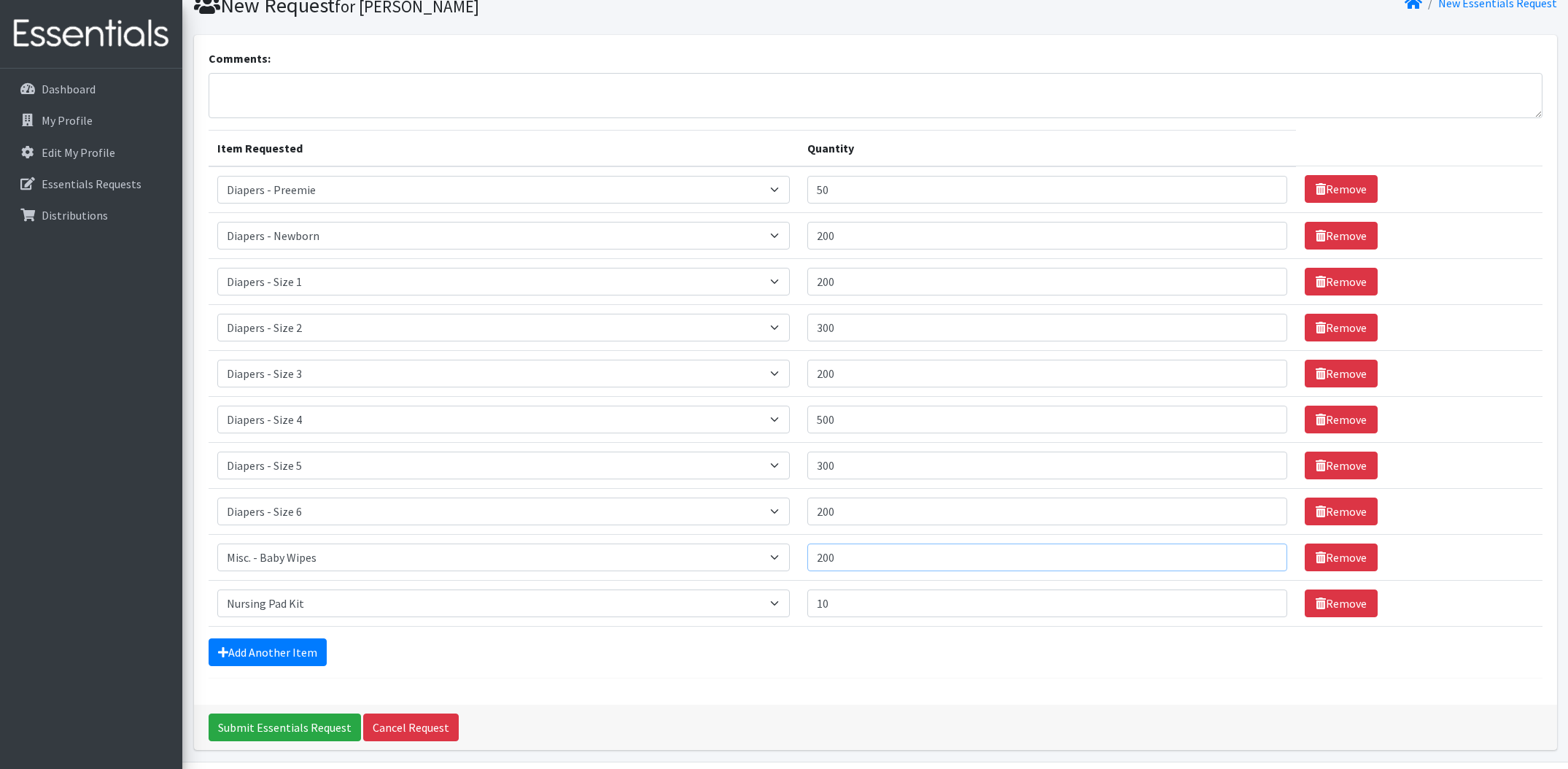
scroll to position [43, 0]
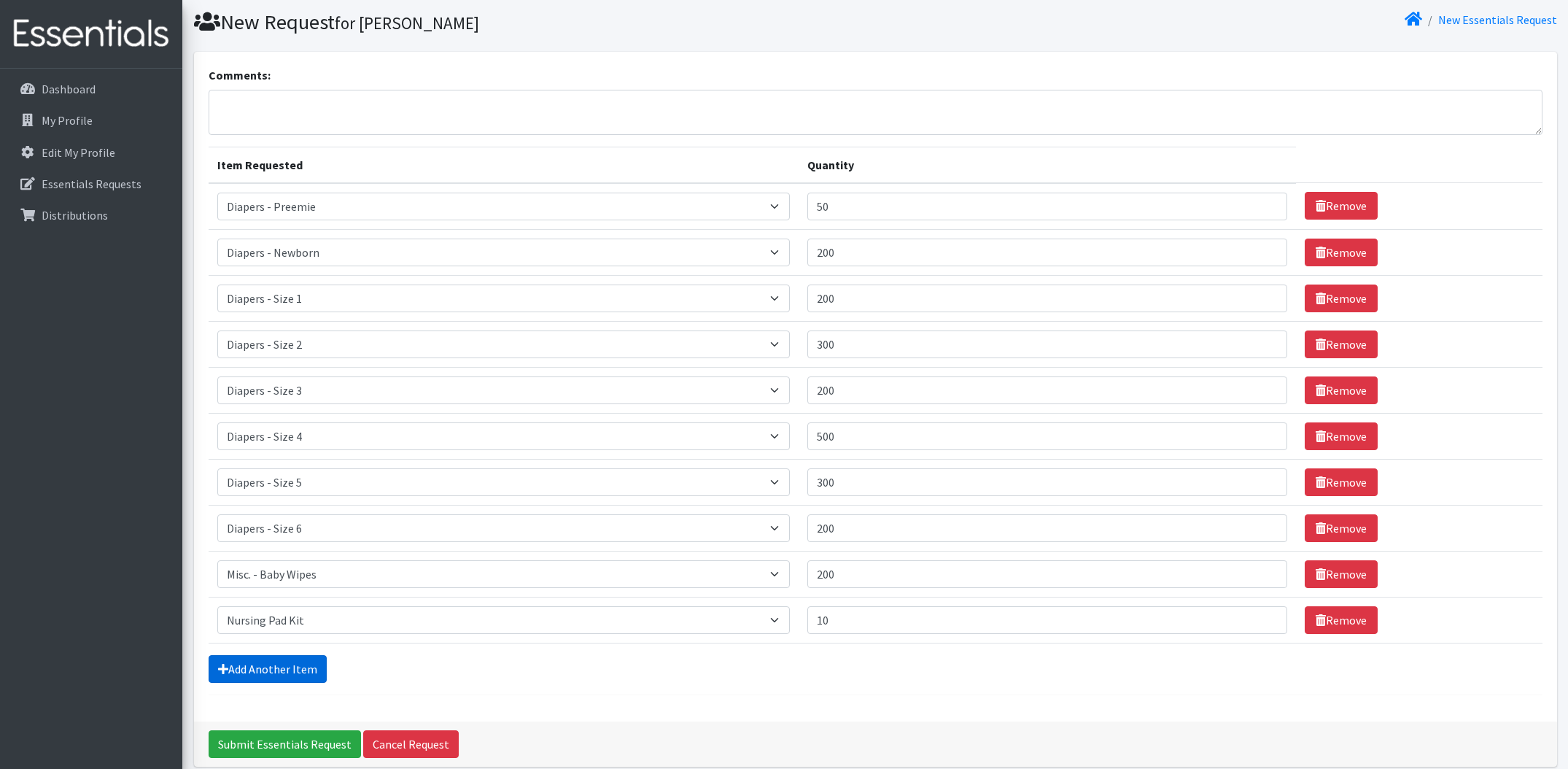
click at [263, 666] on link "Add Another Item" at bounding box center [268, 669] width 118 height 28
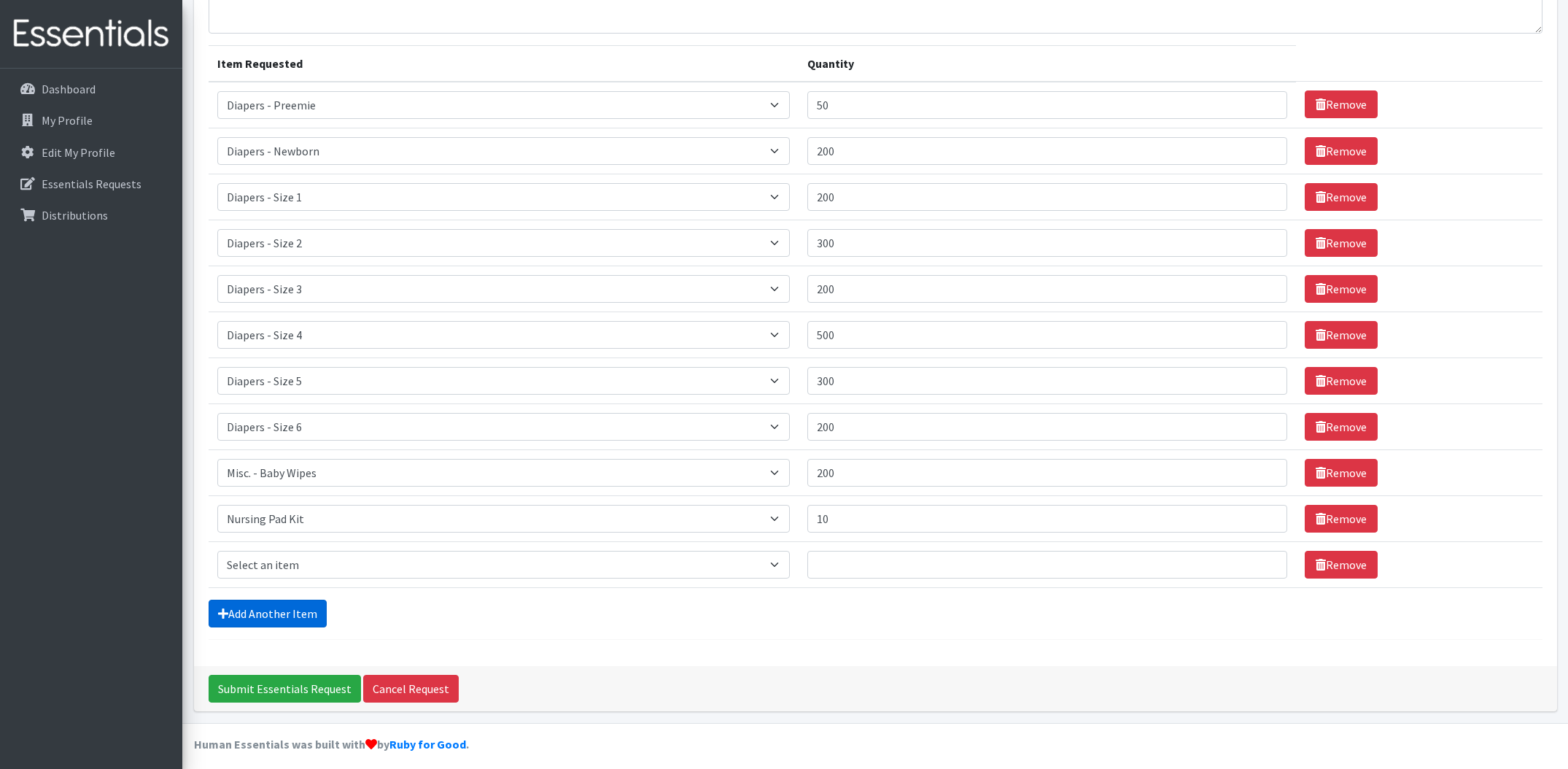
scroll to position [153, 0]
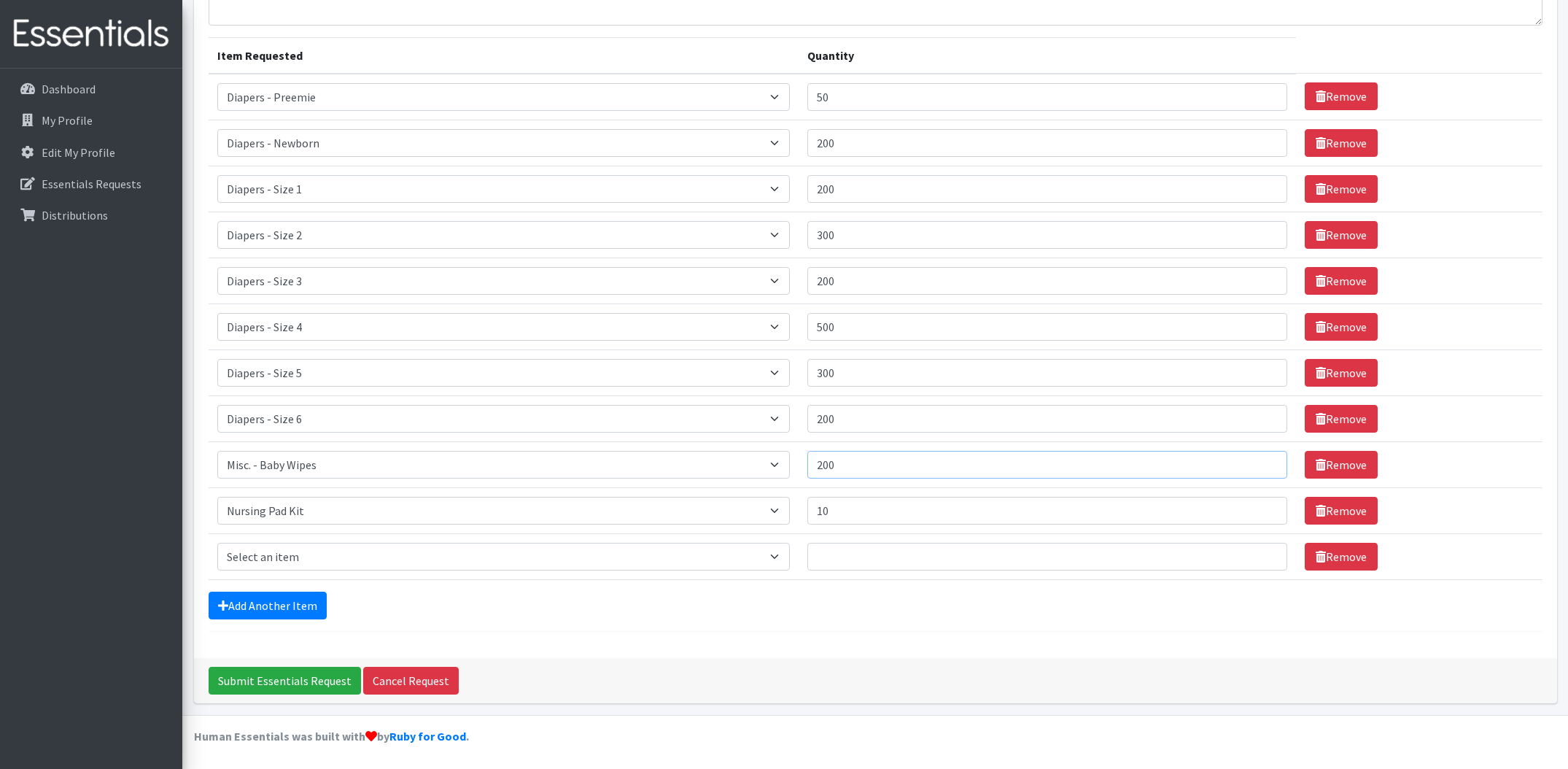
click at [886, 469] on input "200" at bounding box center [1047, 465] width 480 height 28
click at [900, 464] on input "2" at bounding box center [1047, 465] width 480 height 28
type input "200"
click at [744, 562] on select "Select an item Diapers - Newborn Diapers - Preemie Diapers - Size 1 Diapers - S…" at bounding box center [503, 557] width 574 height 28
select select "4021"
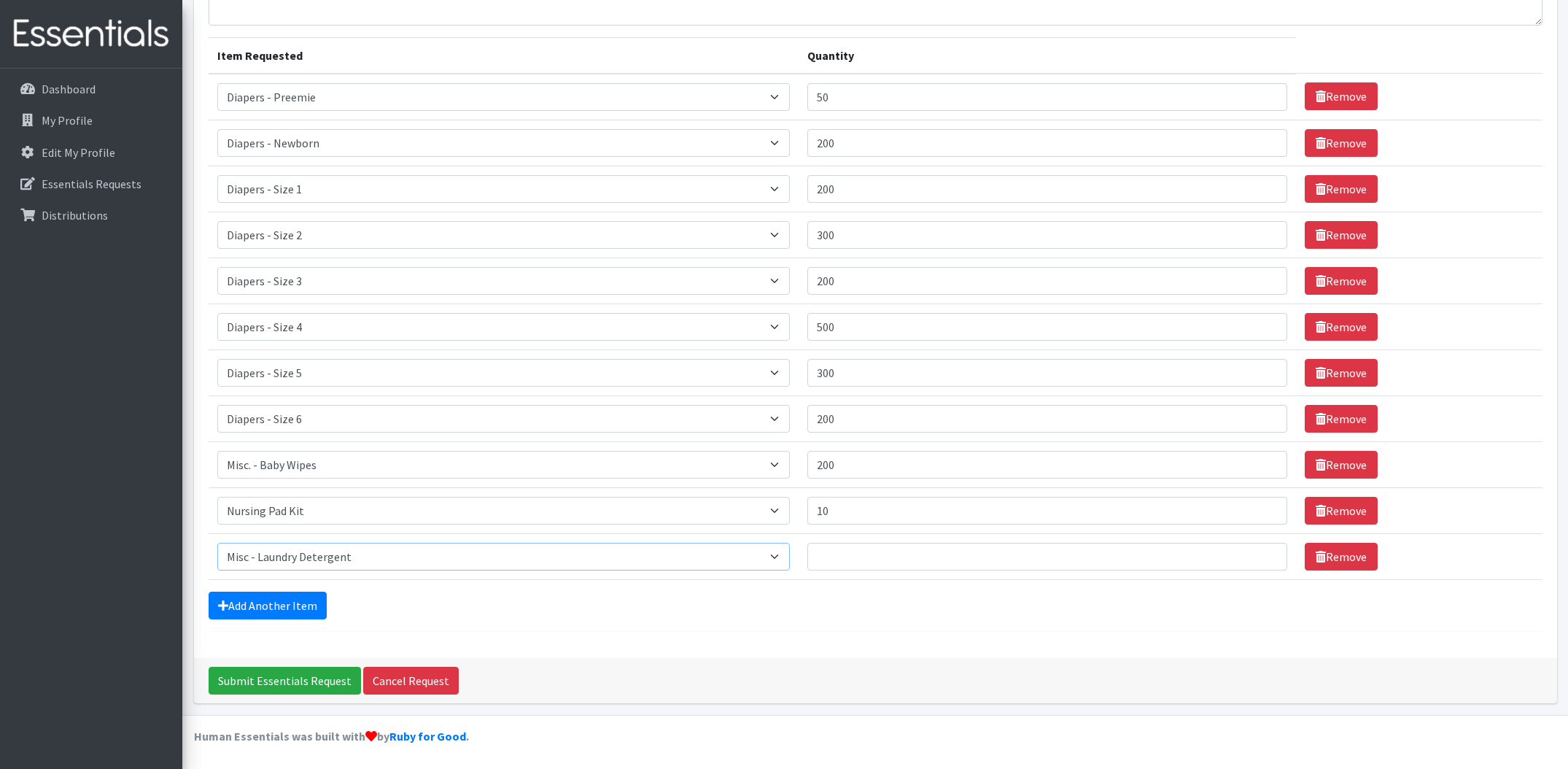
click at [217, 543] on select "Select an item Diapers - Newborn Diapers - Preemie Diapers - Size 1 Diapers - S…" at bounding box center [503, 557] width 574 height 28
click at [906, 561] on input "Quantity" at bounding box center [1047, 557] width 480 height 28
type input "10"
click at [237, 613] on link "Add Another Item" at bounding box center [268, 606] width 118 height 28
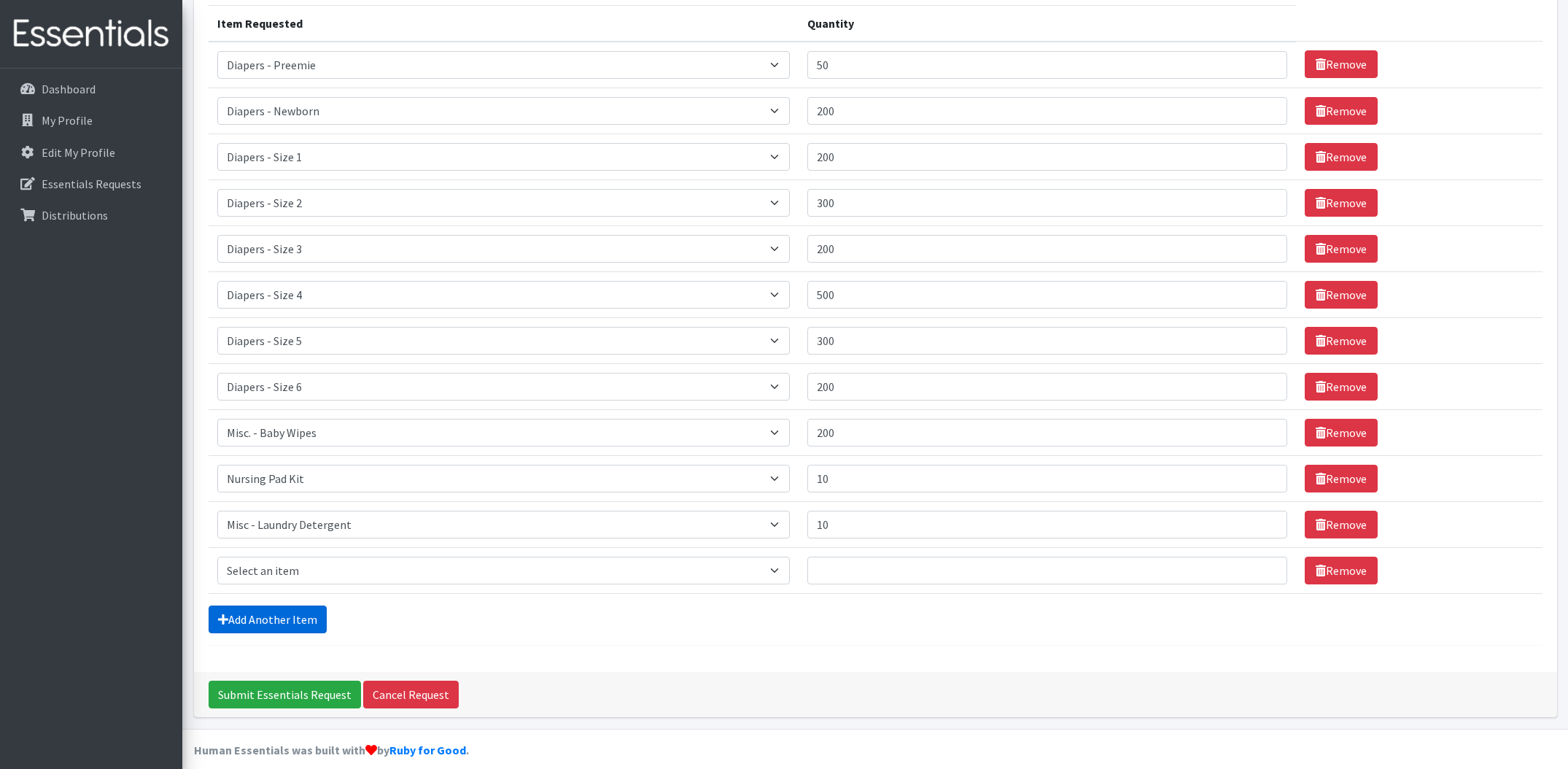
scroll to position [198, 0]
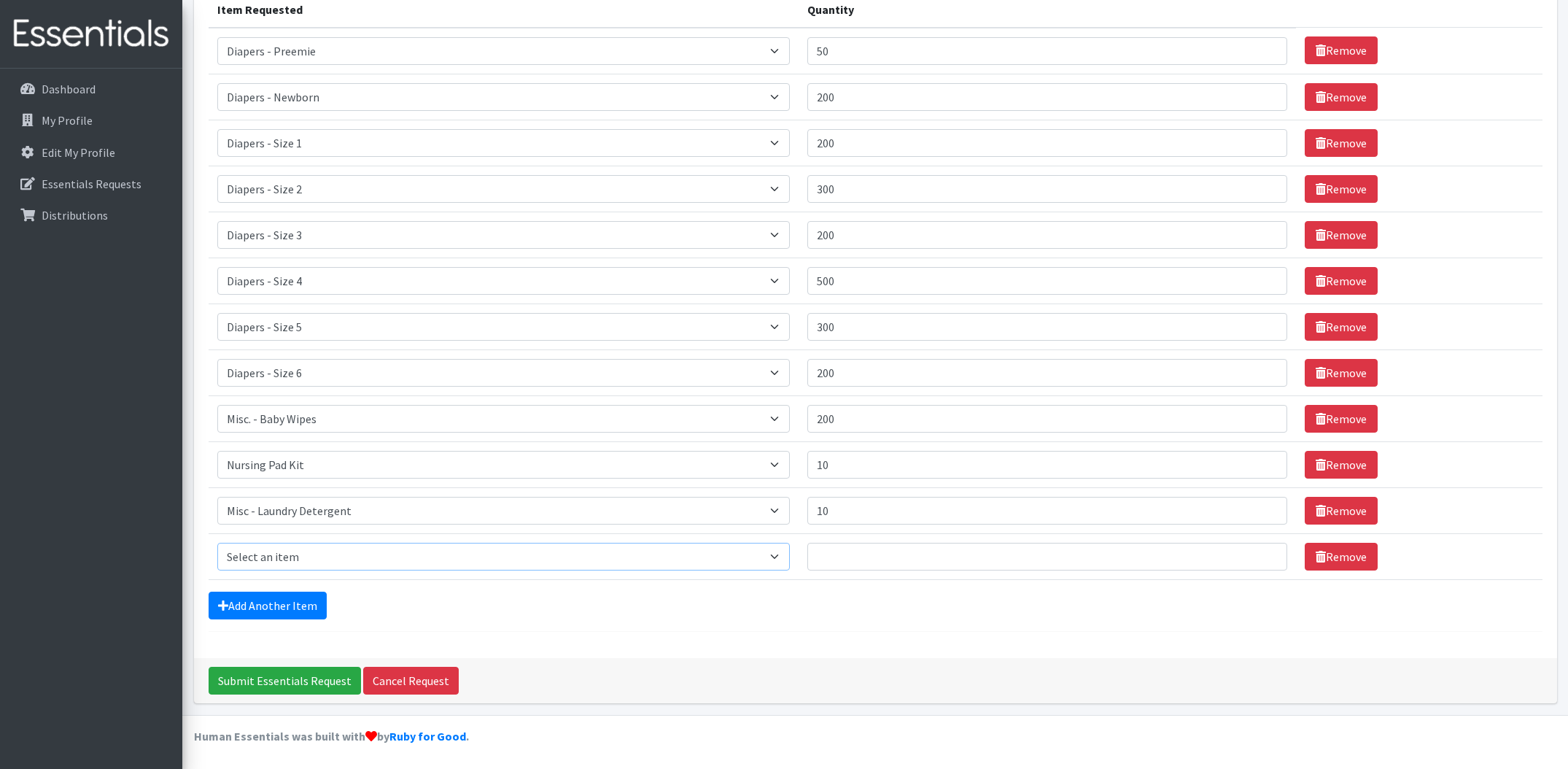
click at [396, 557] on select "Select an item Diapers - Newborn Diapers - Preemie Diapers - Size 1 Diapers - S…" at bounding box center [503, 557] width 574 height 28
click at [791, 547] on select "Select an item Diapers - Newborn Diapers - Preemie Diapers - Size 1 Diapers - S…" at bounding box center [503, 557] width 574 height 28
click at [365, 556] on select "Select an item Diapers - Newborn Diapers - Preemie Diapers - Size 1 Diapers - S…" at bounding box center [503, 557] width 574 height 28
select select "8892"
click at [217, 543] on select "Select an item Diapers - Newborn Diapers - Preemie Diapers - Size 1 Diapers - S…" at bounding box center [503, 557] width 574 height 28
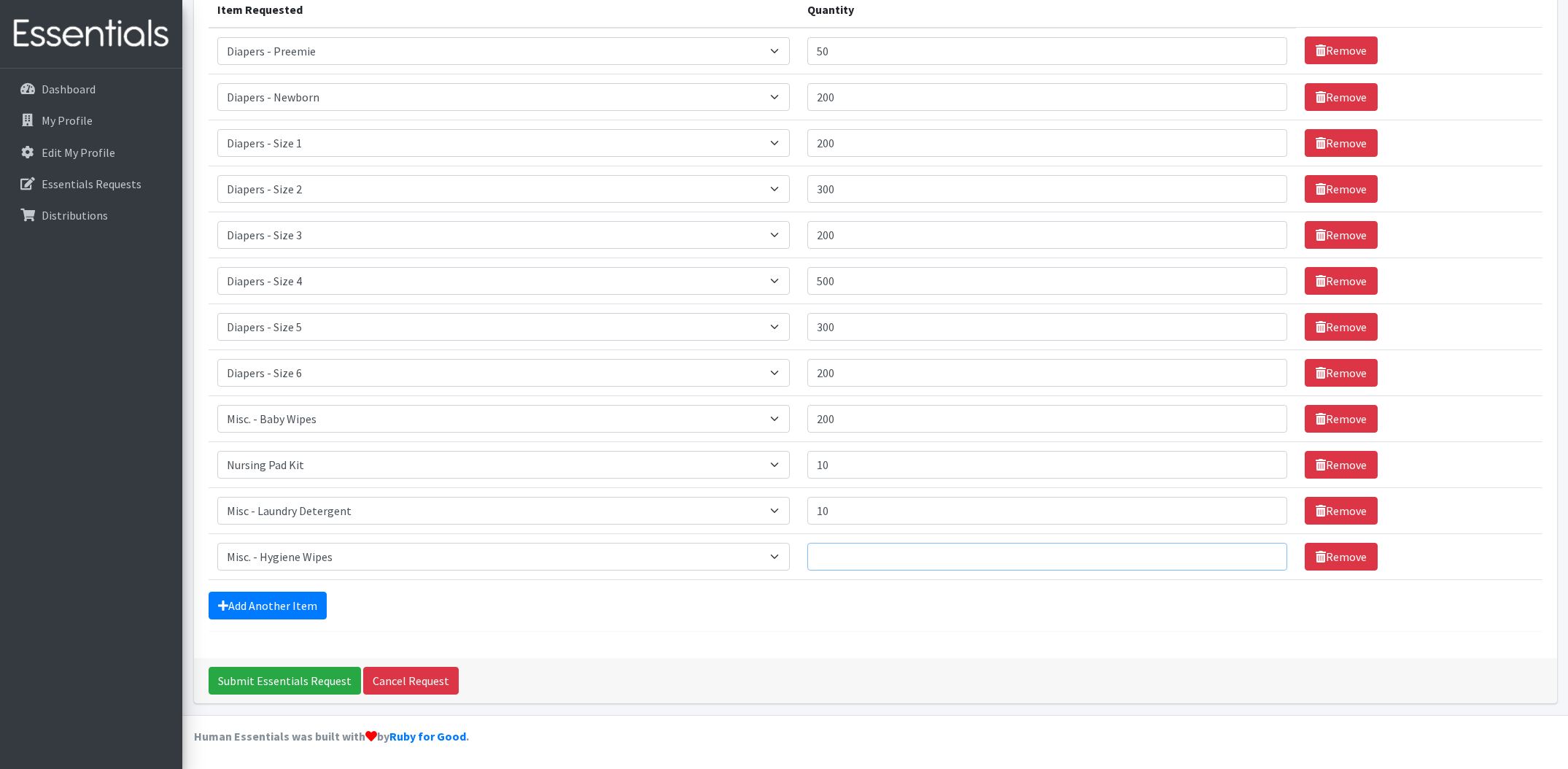
click at [888, 557] on input "Quantity" at bounding box center [1047, 557] width 480 height 28
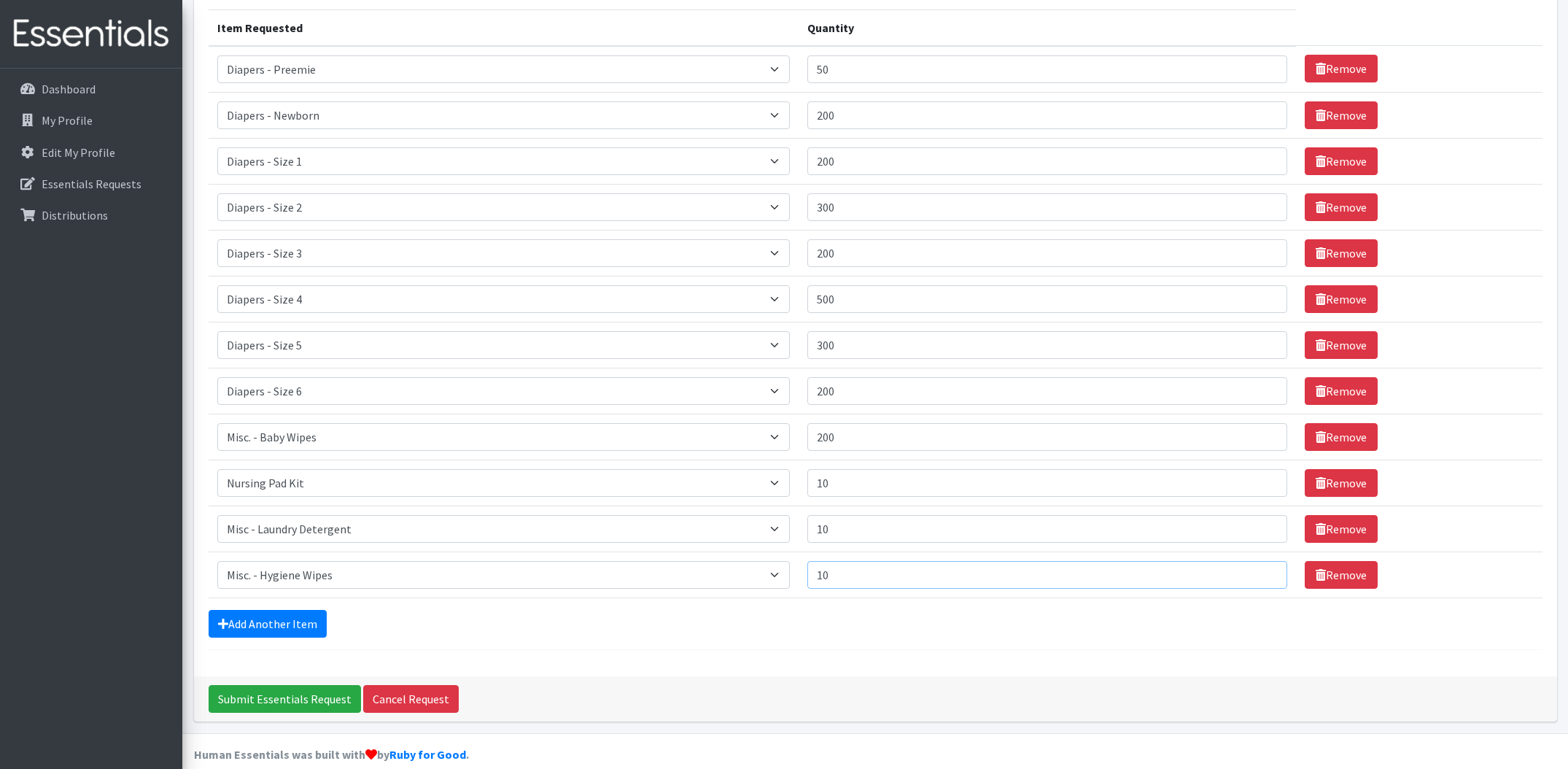
scroll to position [186, 0]
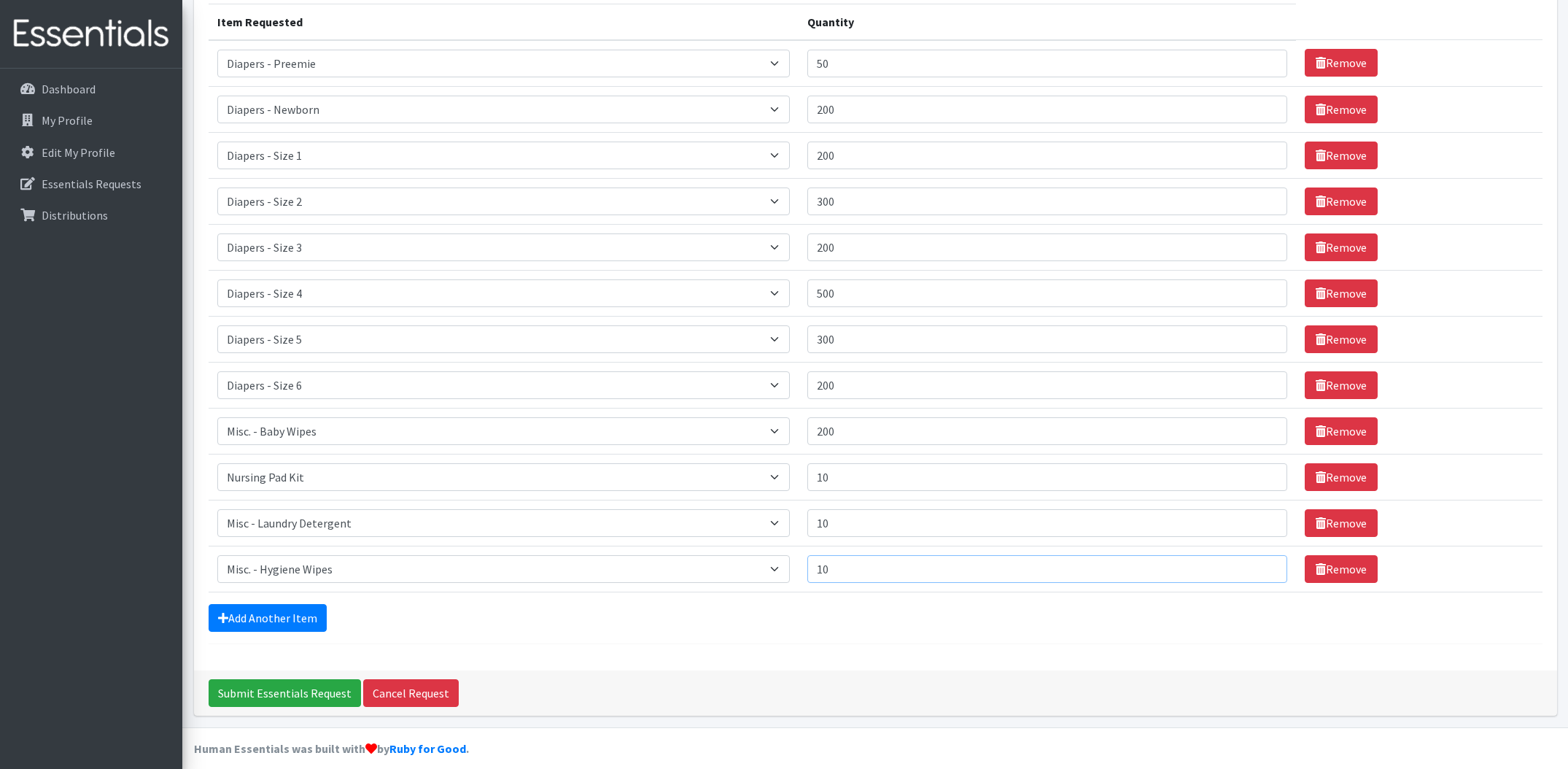
type input "10"
click at [863, 149] on input "200" at bounding box center [1047, 156] width 480 height 28
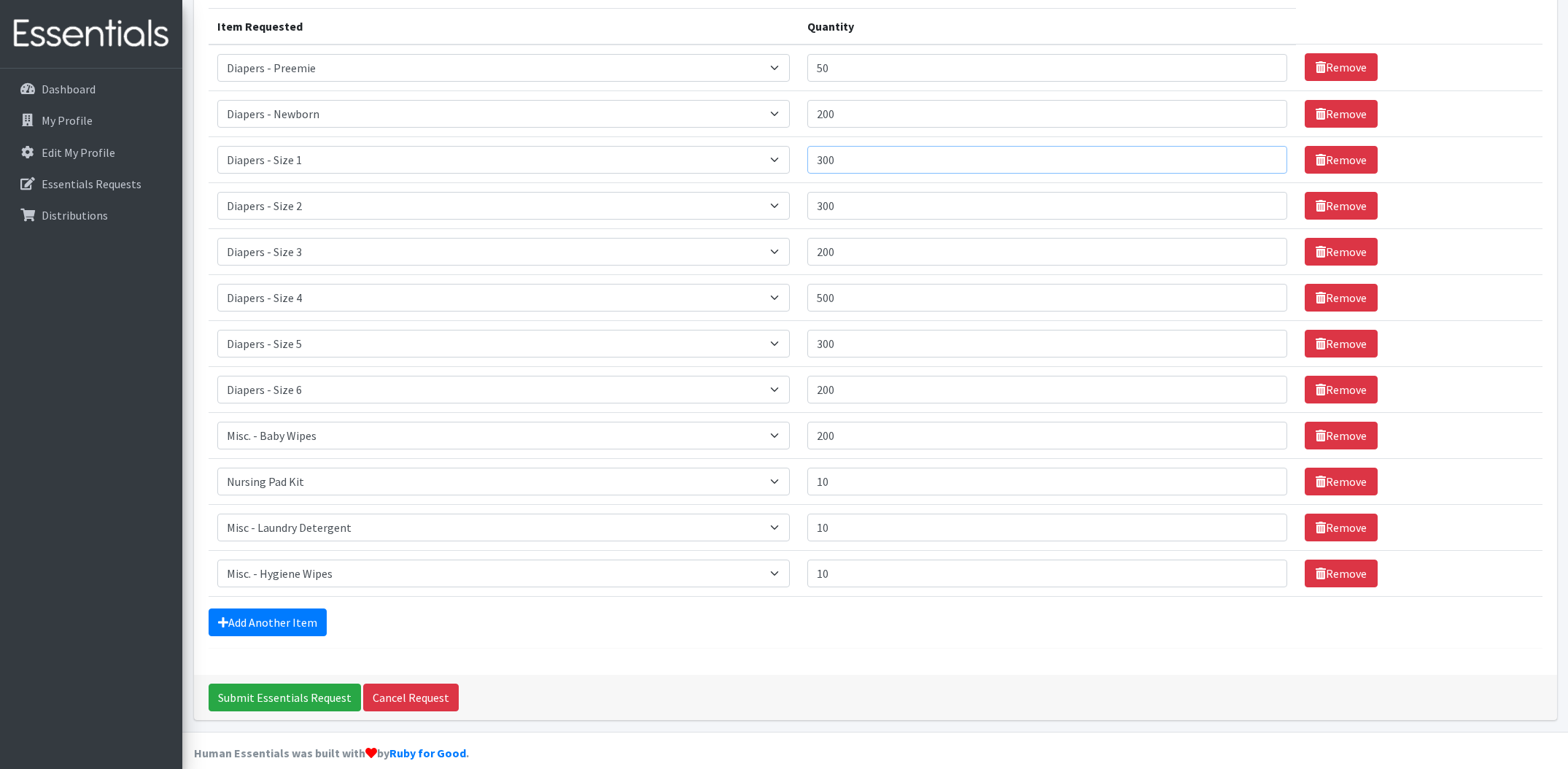
type input "300"
click at [864, 392] on input "200" at bounding box center [1047, 390] width 480 height 28
type input "300"
click at [863, 295] on input "500" at bounding box center [1047, 298] width 480 height 28
type input "600"
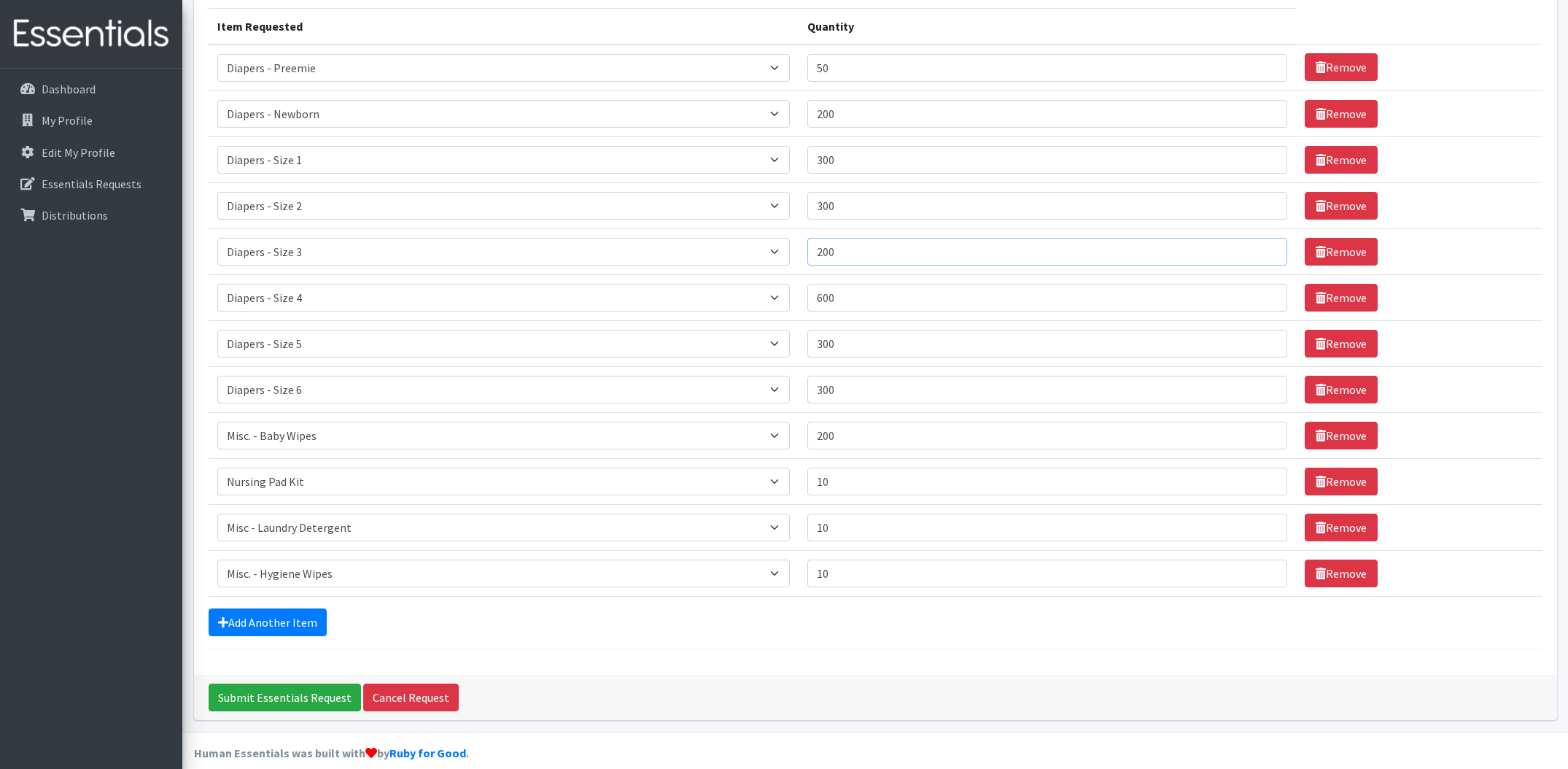
click at [863, 251] on input "200" at bounding box center [1047, 251] width 480 height 28
type input "300"
drag, startPoint x: 863, startPoint y: 347, endPoint x: 987, endPoint y: 384, distance: 129.4
click at [863, 347] on input "300" at bounding box center [1047, 344] width 480 height 28
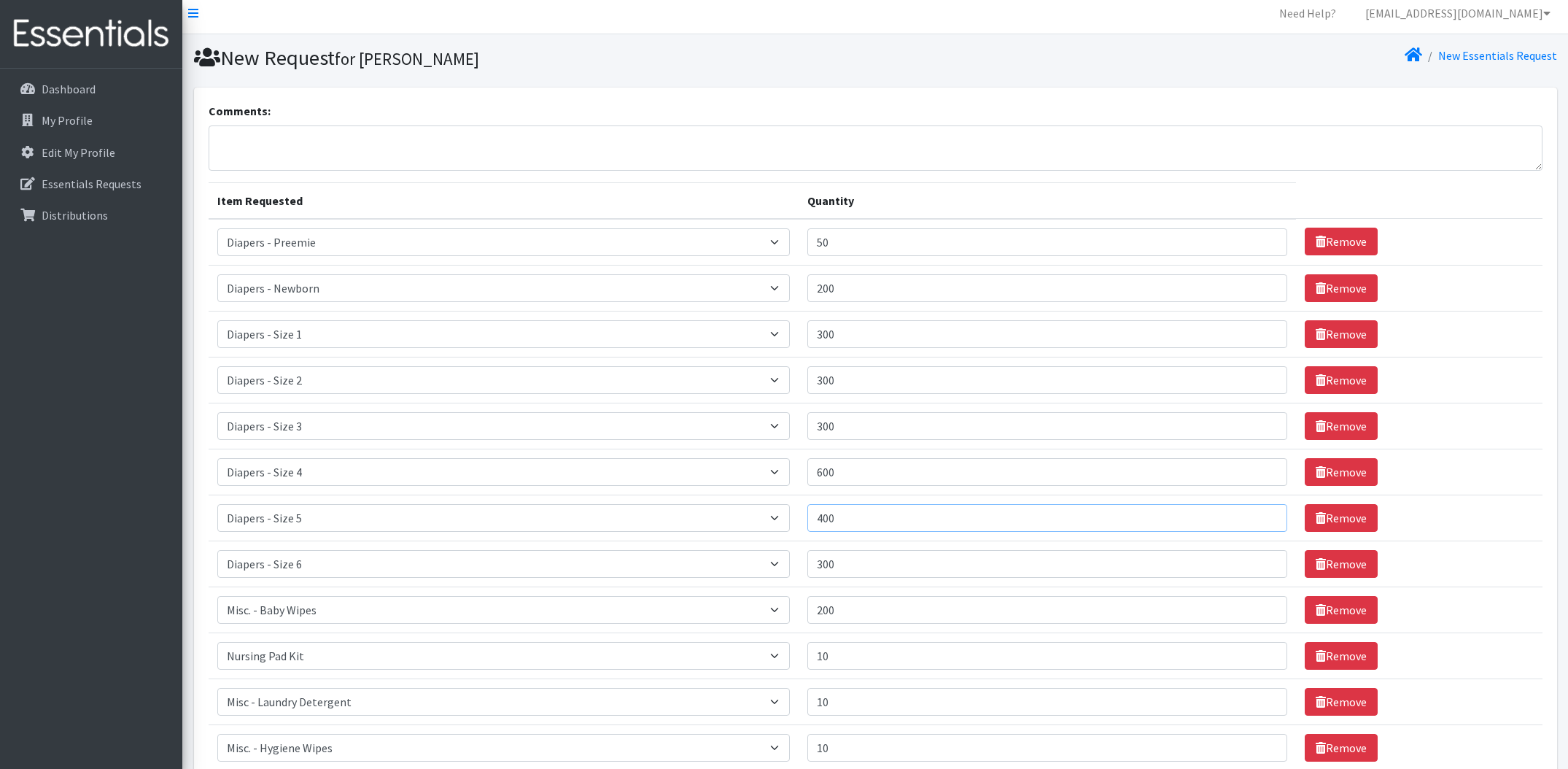
scroll to position [0, 0]
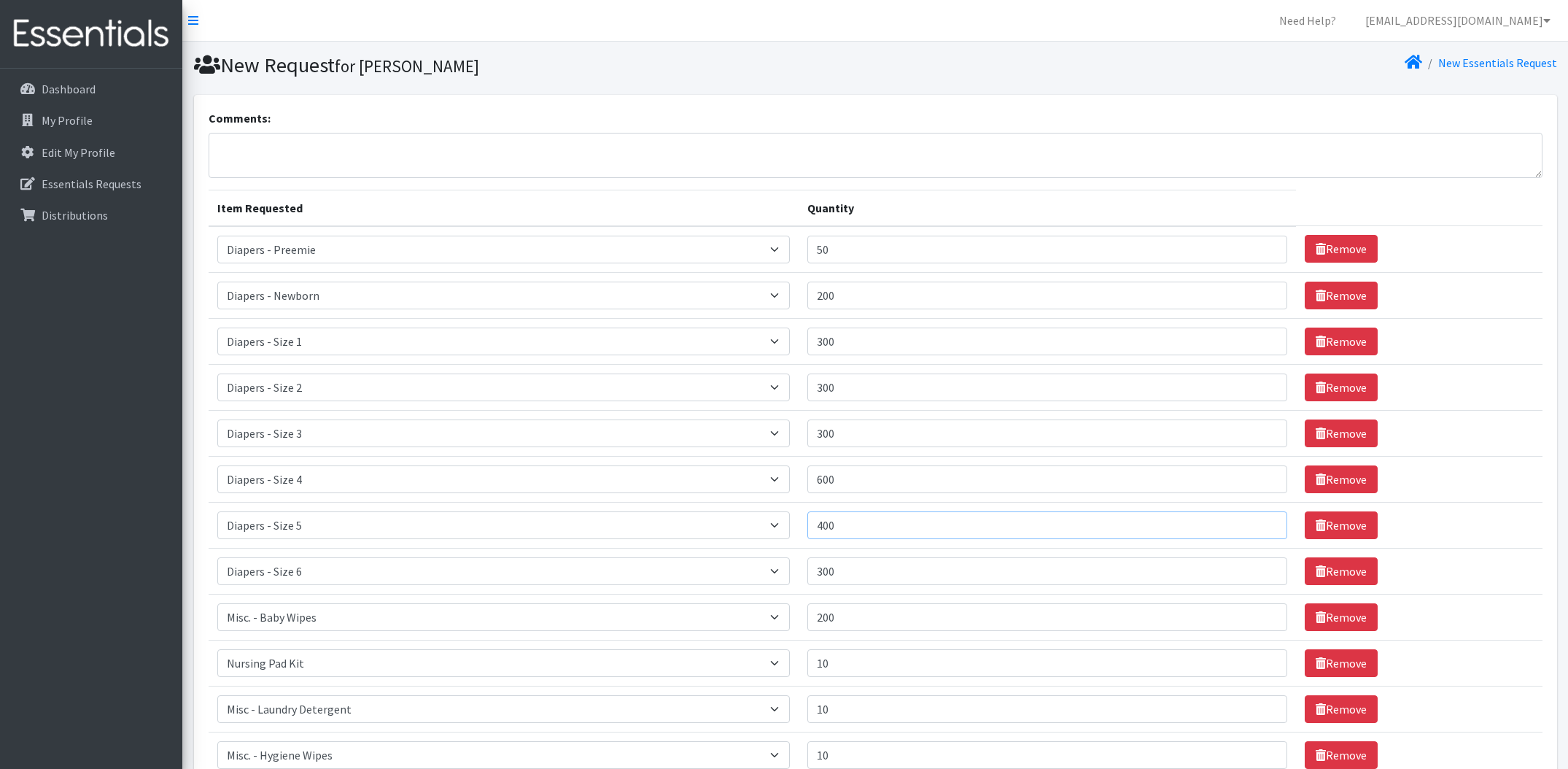
type input "400"
click at [408, 139] on textarea "Comments:" at bounding box center [875, 156] width 1334 height 45
type textarea "A"
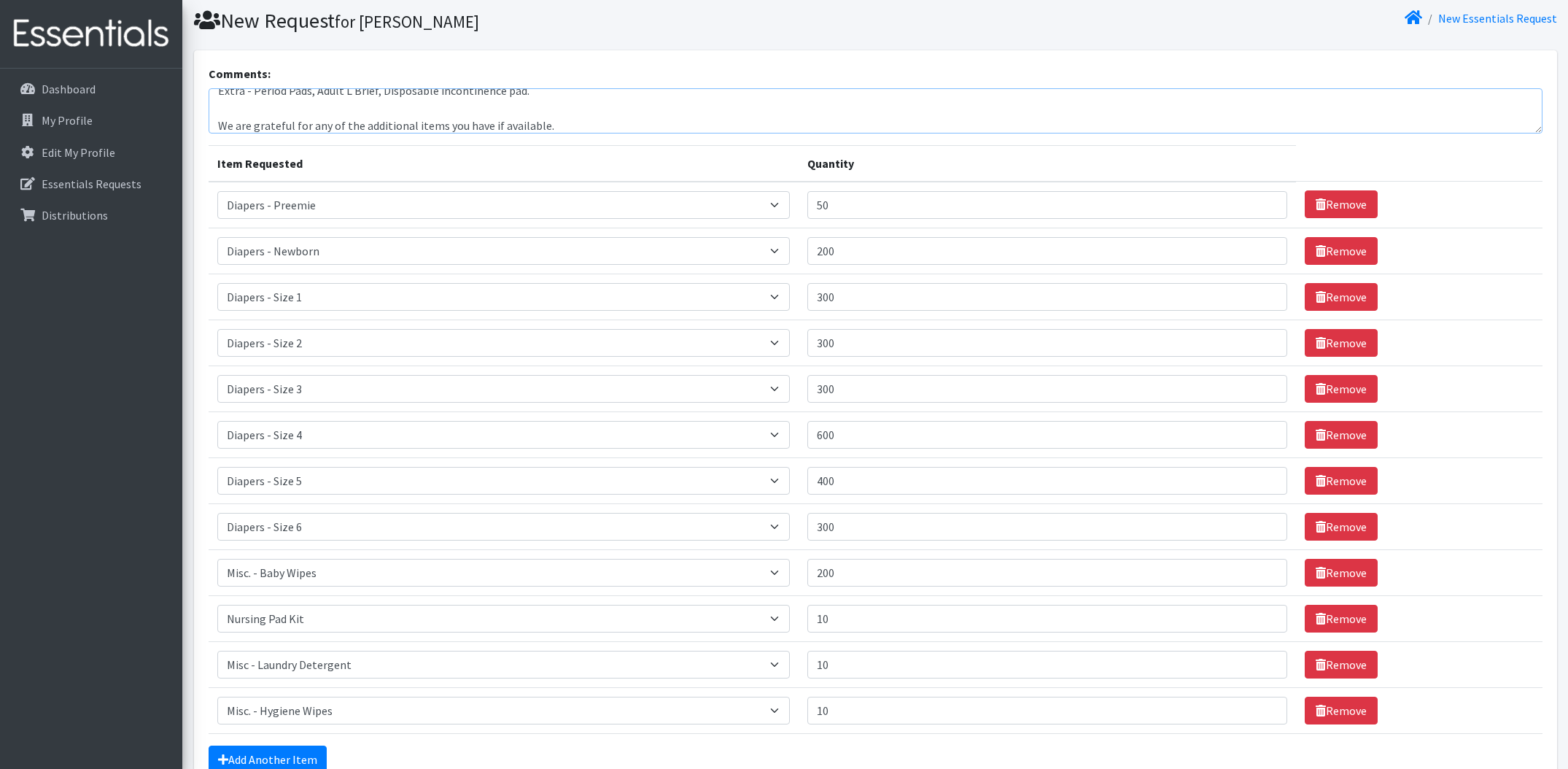
scroll to position [198, 0]
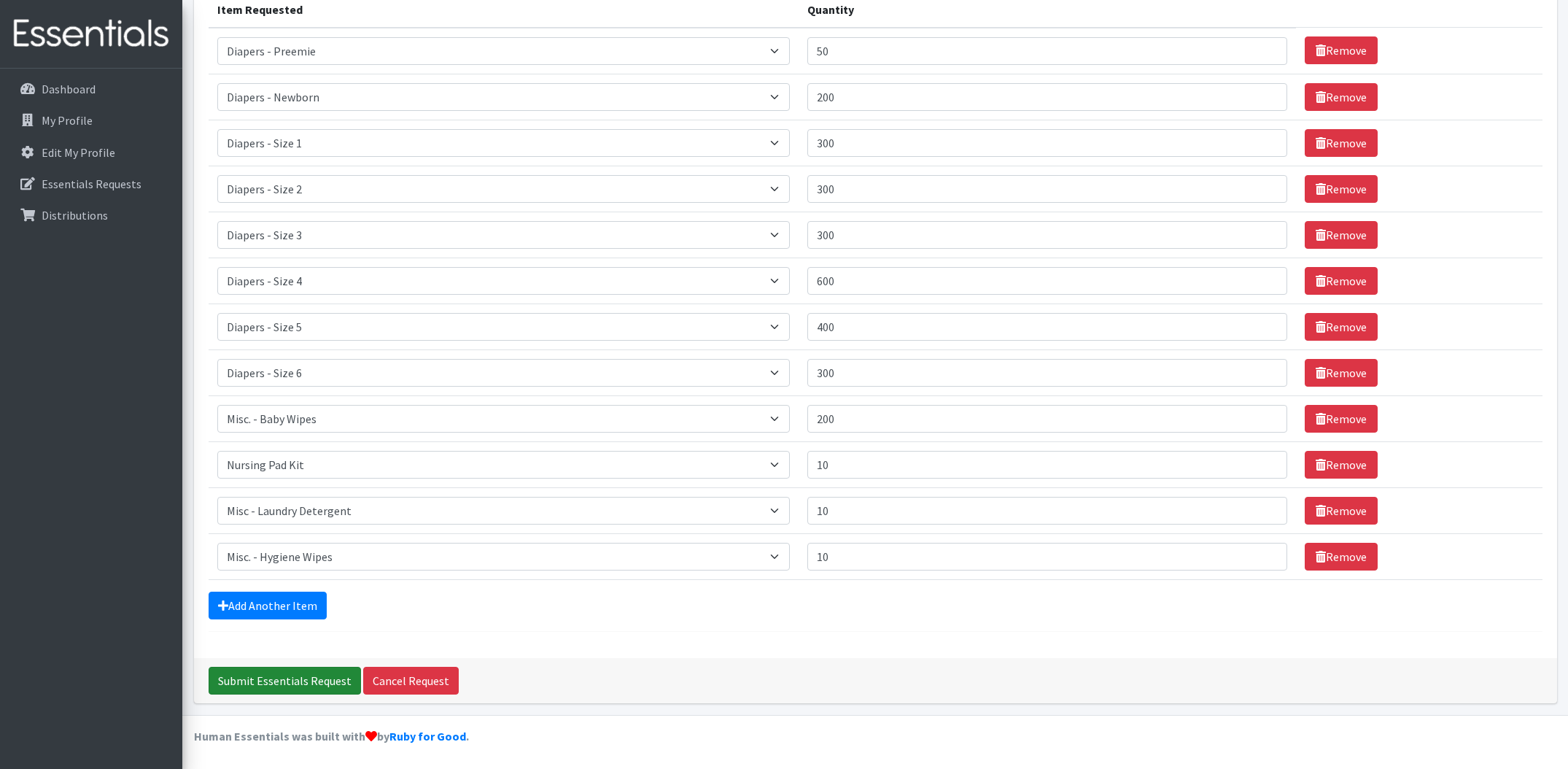
type textarea "Extra - Period Pads, Adult L Brief, Disposable incontinence pad. We are gratefu…"
click at [288, 679] on input "Submit Essentials Request" at bounding box center [285, 680] width 153 height 28
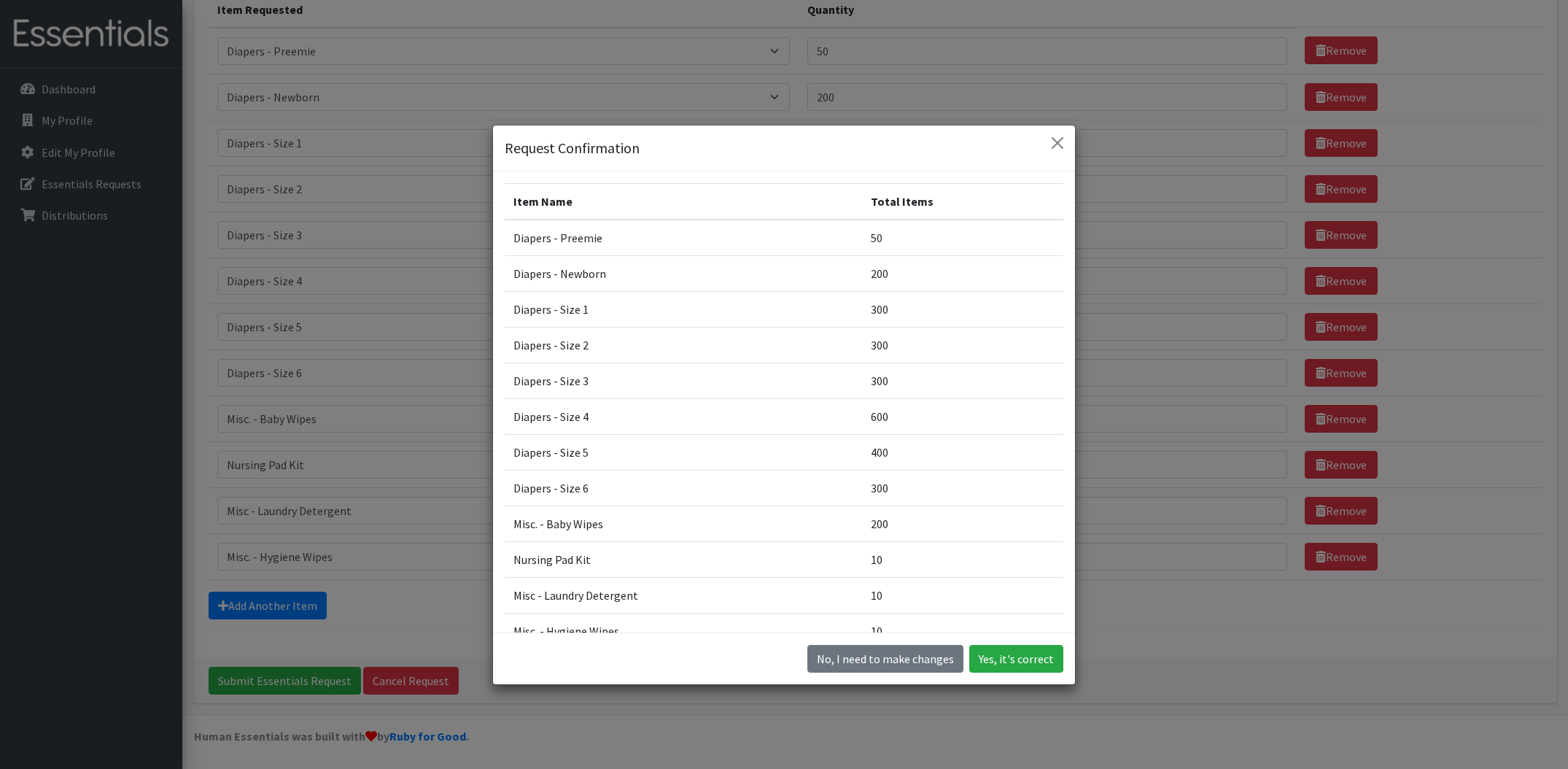
scroll to position [139, 0]
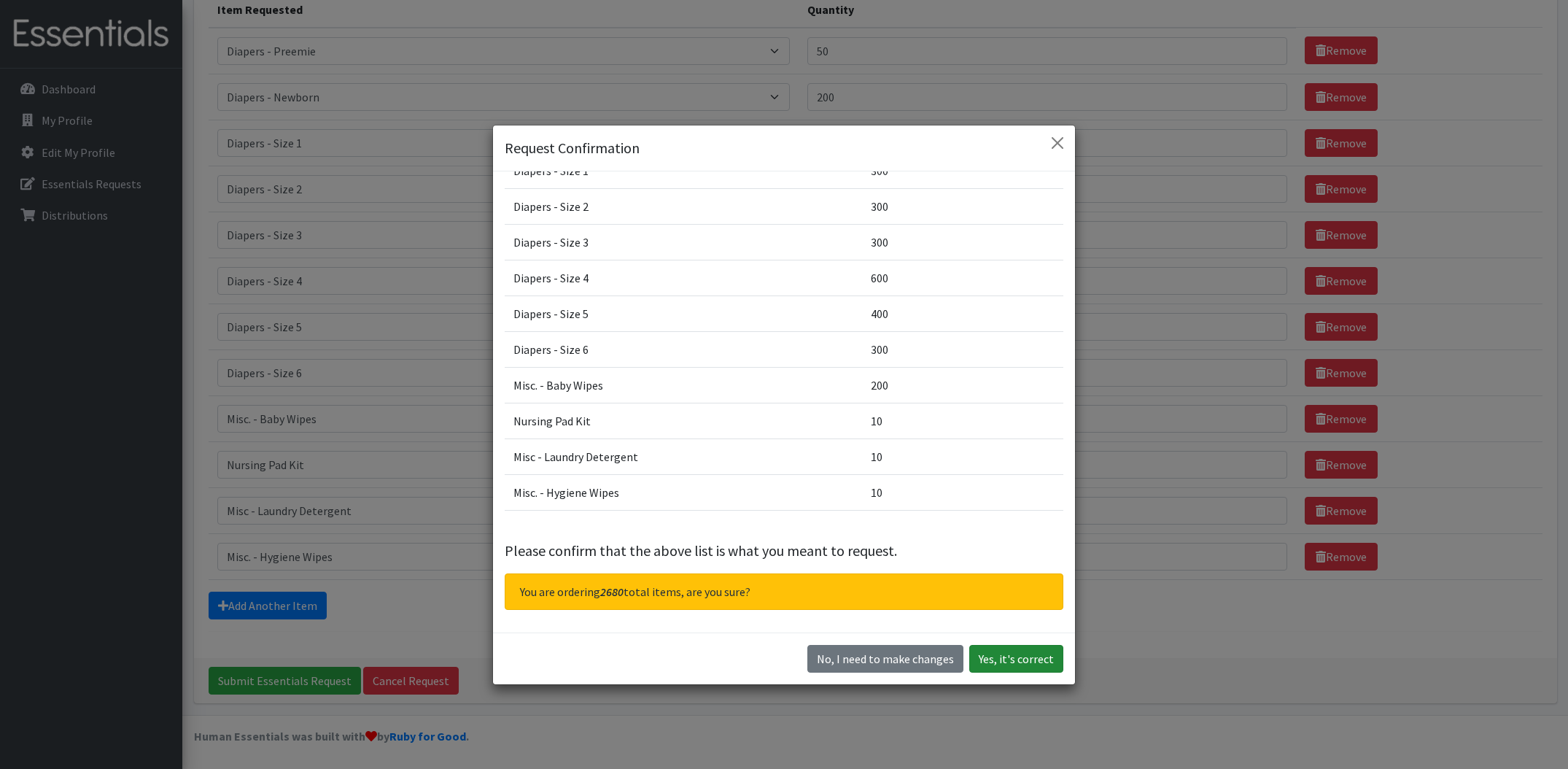
click at [1025, 660] on button "Yes, it's correct" at bounding box center [1016, 658] width 94 height 28
